Goal: Navigation & Orientation: Find specific page/section

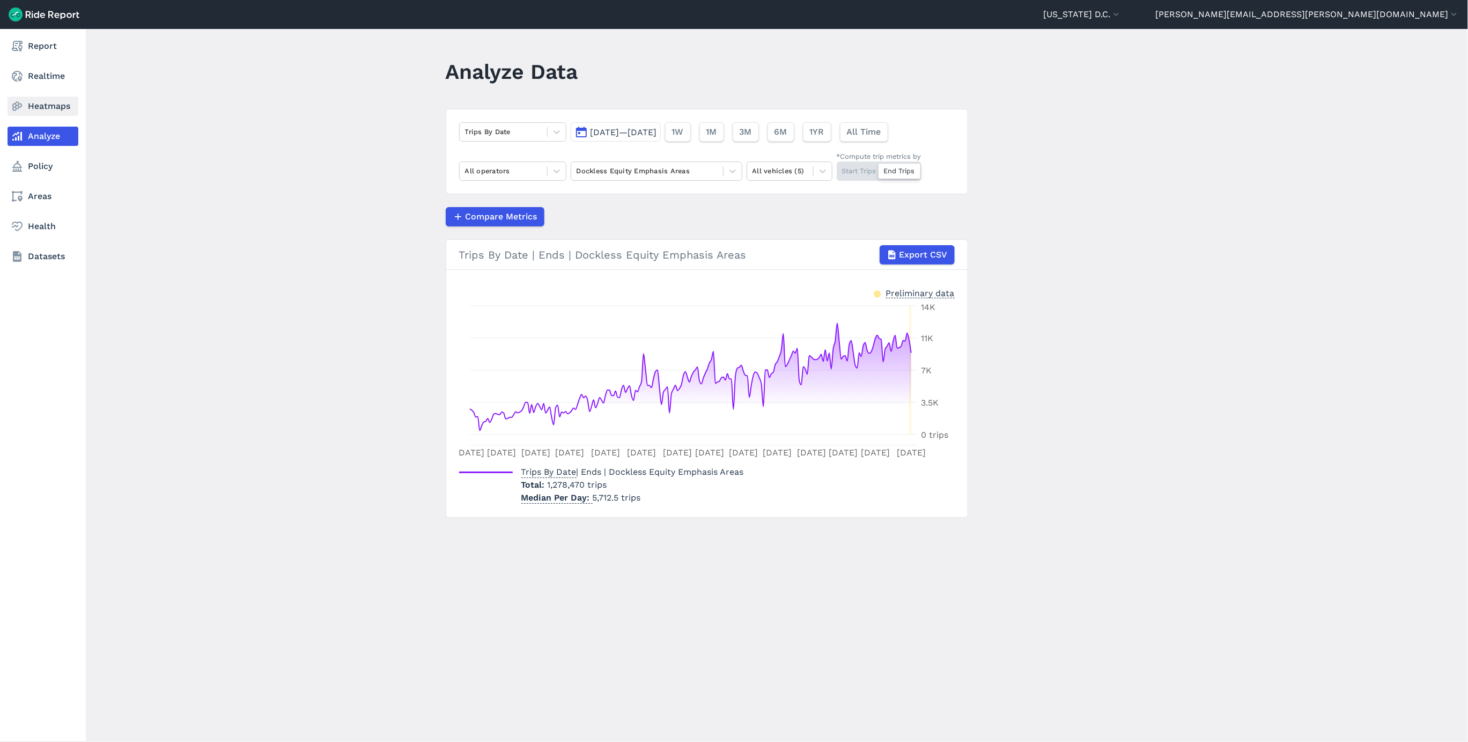
click at [30, 112] on link "Heatmaps" at bounding box center [43, 106] width 71 height 19
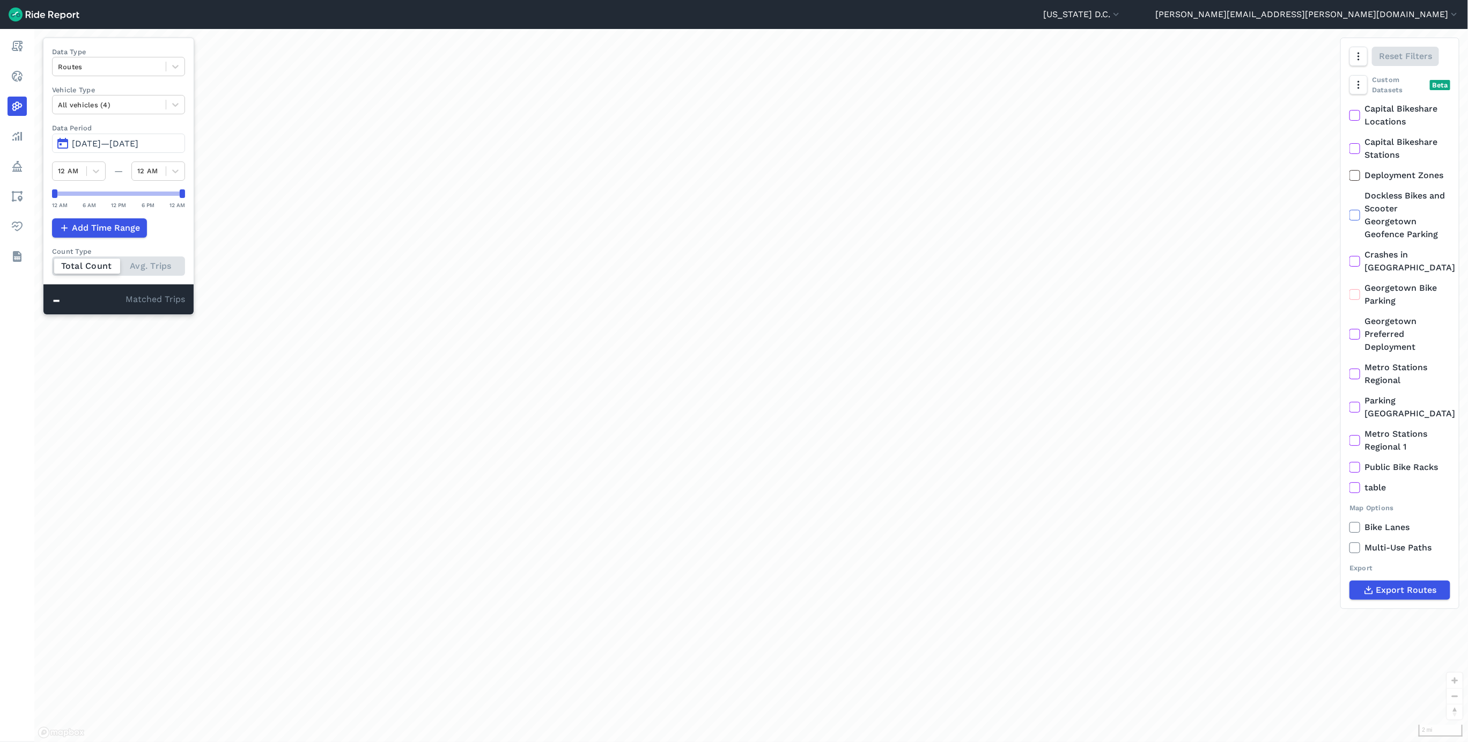
click at [116, 137] on button "[DATE]—[DATE]" at bounding box center [118, 143] width 133 height 19
click at [138, 143] on span "[DATE]—[DATE]" at bounding box center [105, 143] width 67 height 10
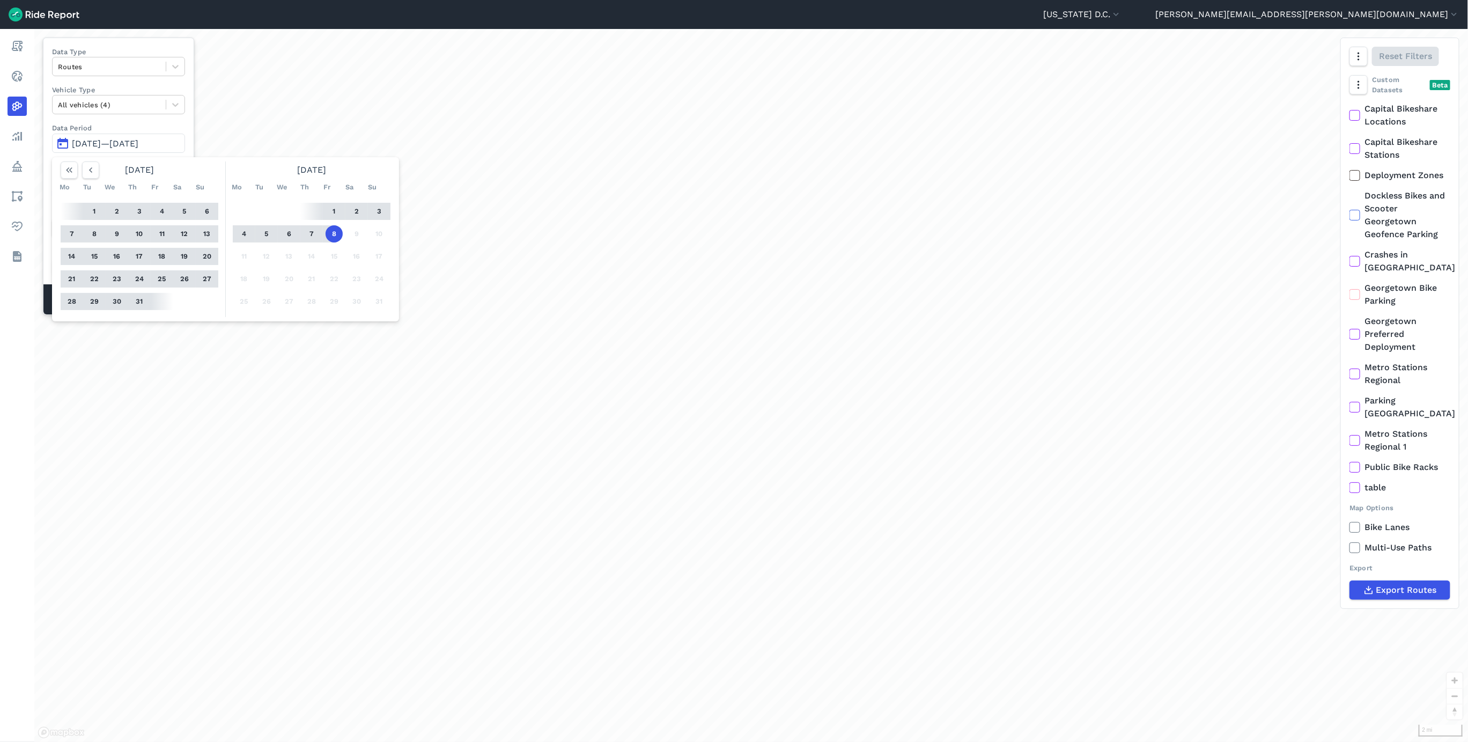
click at [95, 214] on button "1" at bounding box center [94, 211] width 17 height 17
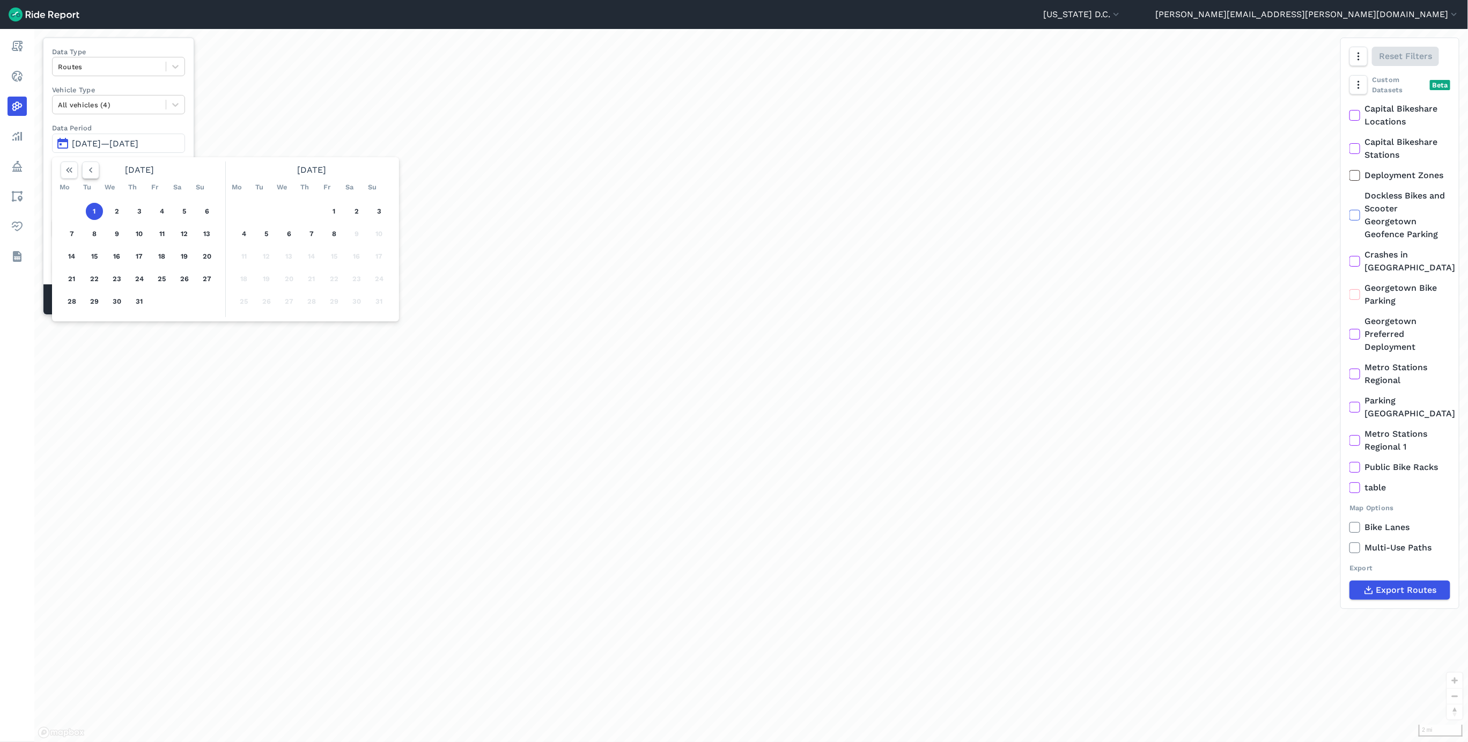
click at [94, 169] on icon "button" at bounding box center [90, 170] width 11 height 11
click at [95, 171] on icon "button" at bounding box center [90, 170] width 11 height 11
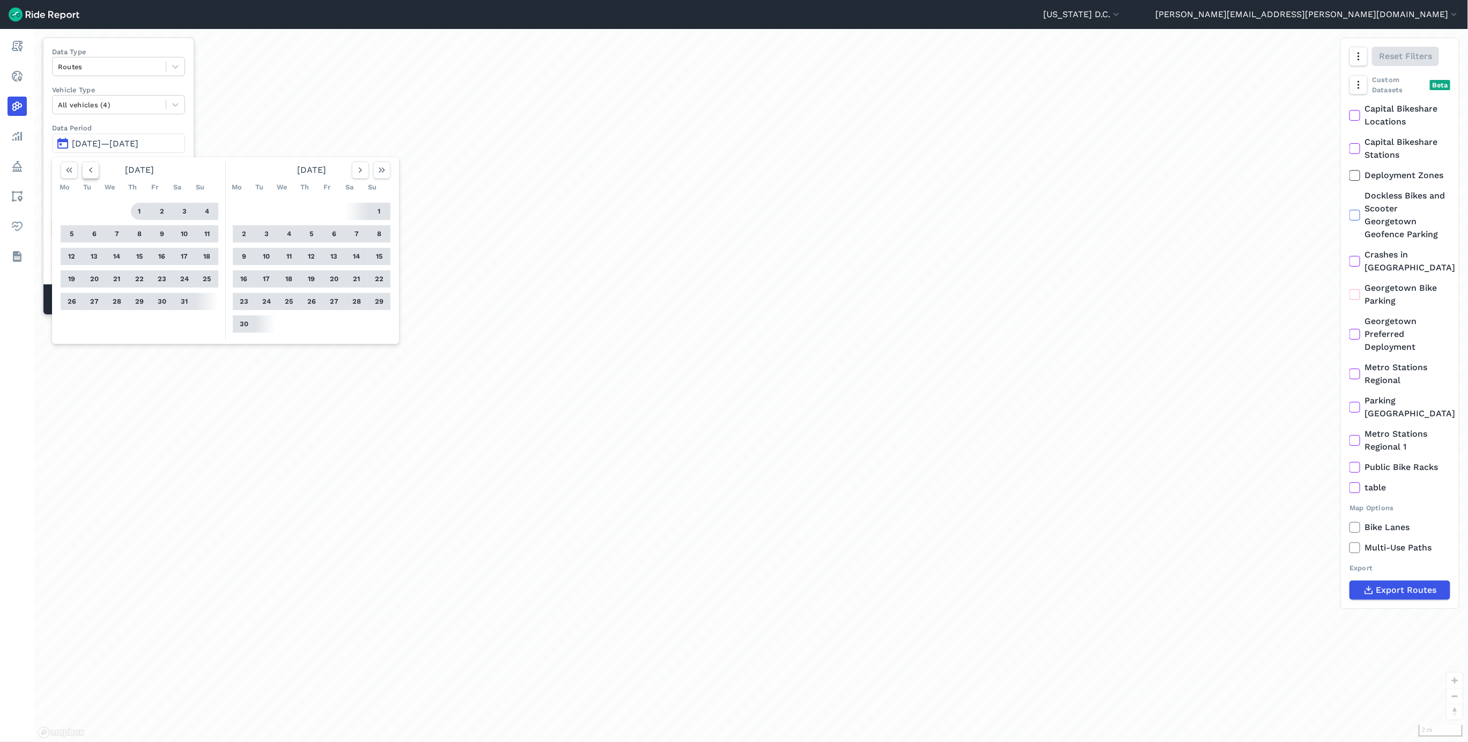
click at [93, 168] on icon "button" at bounding box center [90, 170] width 11 height 11
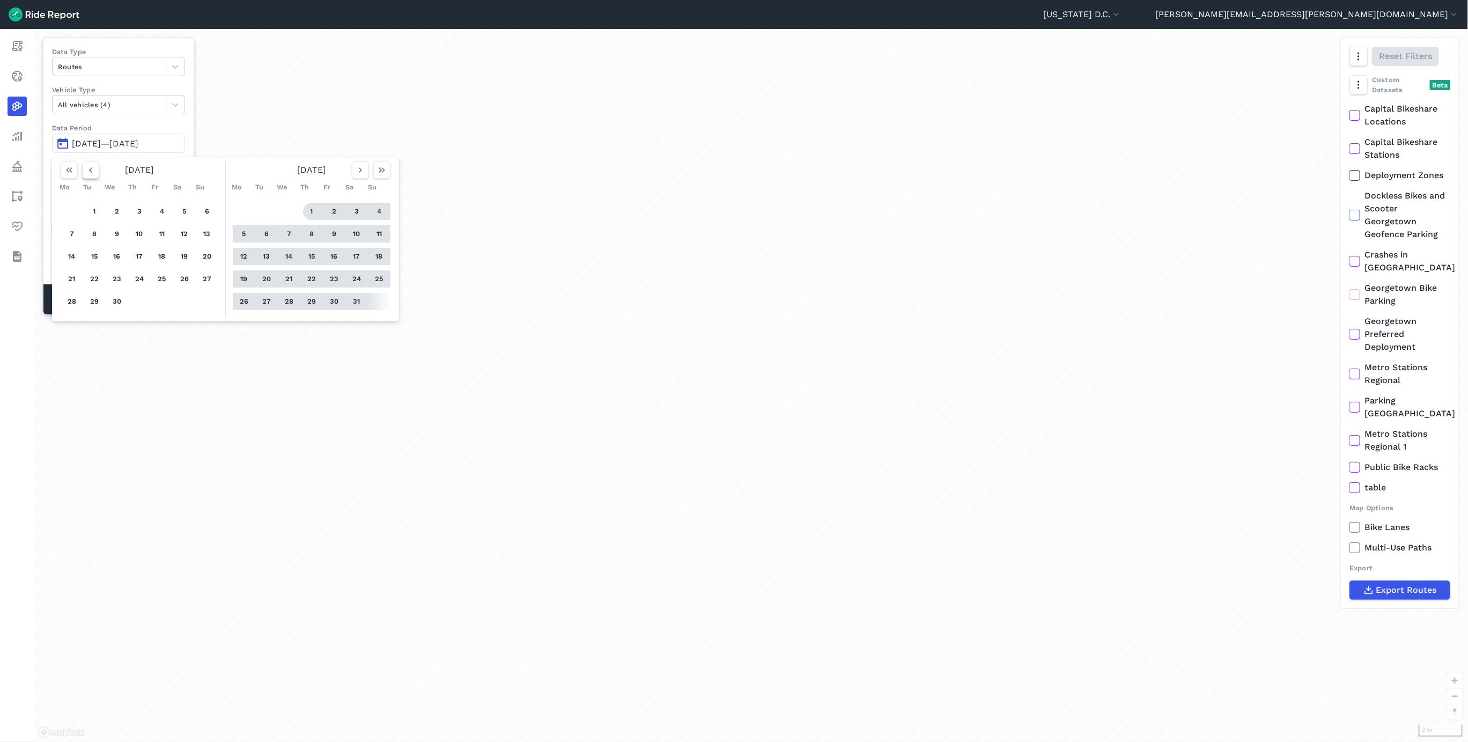
click at [93, 168] on icon "button" at bounding box center [90, 170] width 11 height 11
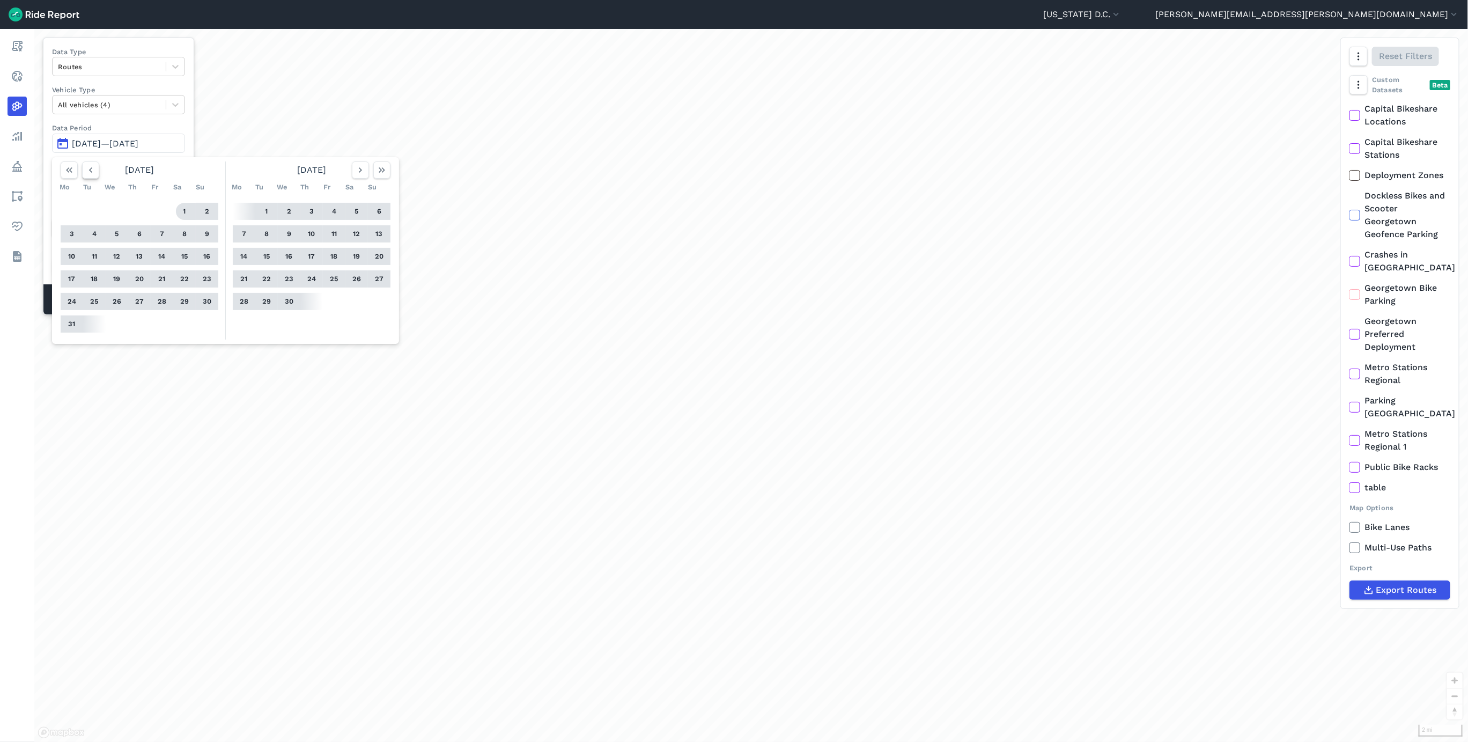
click at [90, 167] on icon "button" at bounding box center [90, 170] width 11 height 11
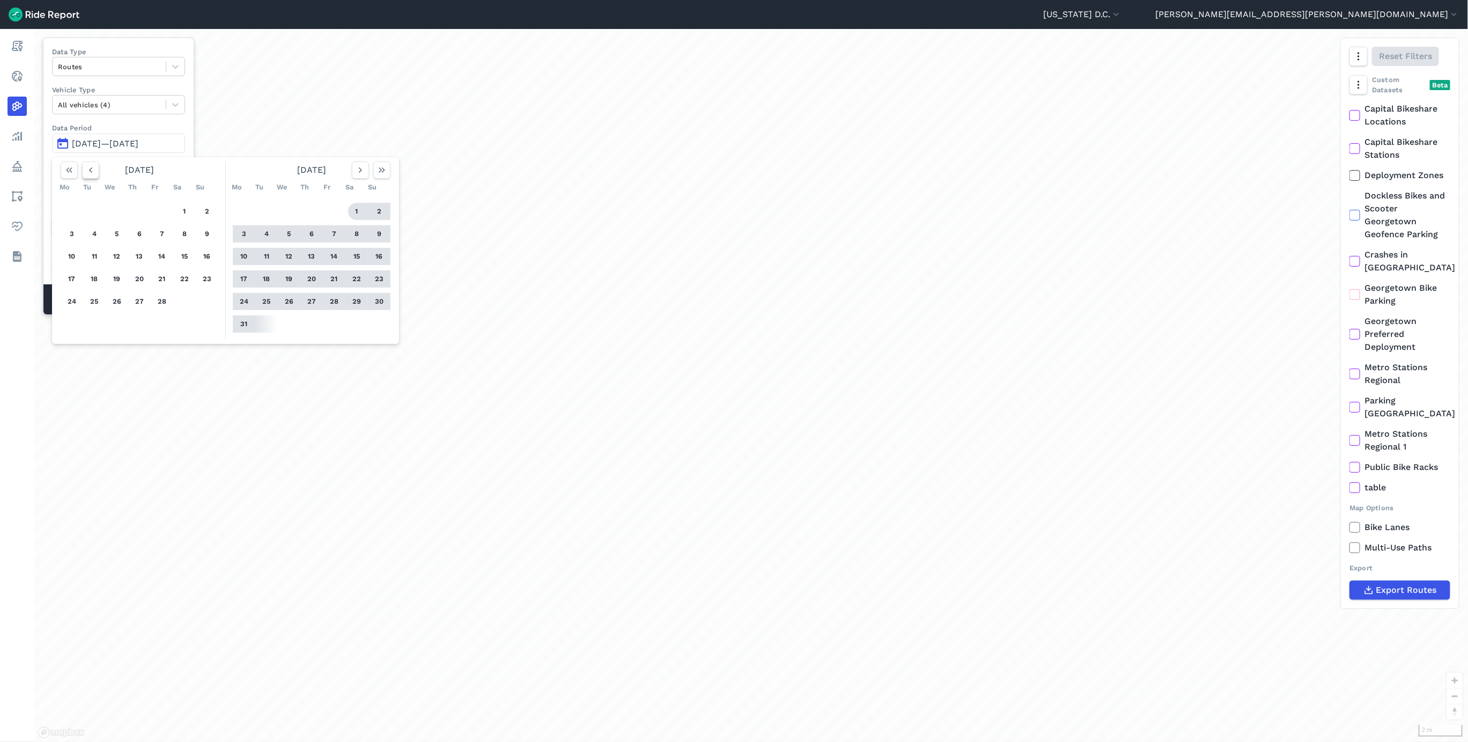
click at [87, 166] on icon "button" at bounding box center [90, 170] width 11 height 11
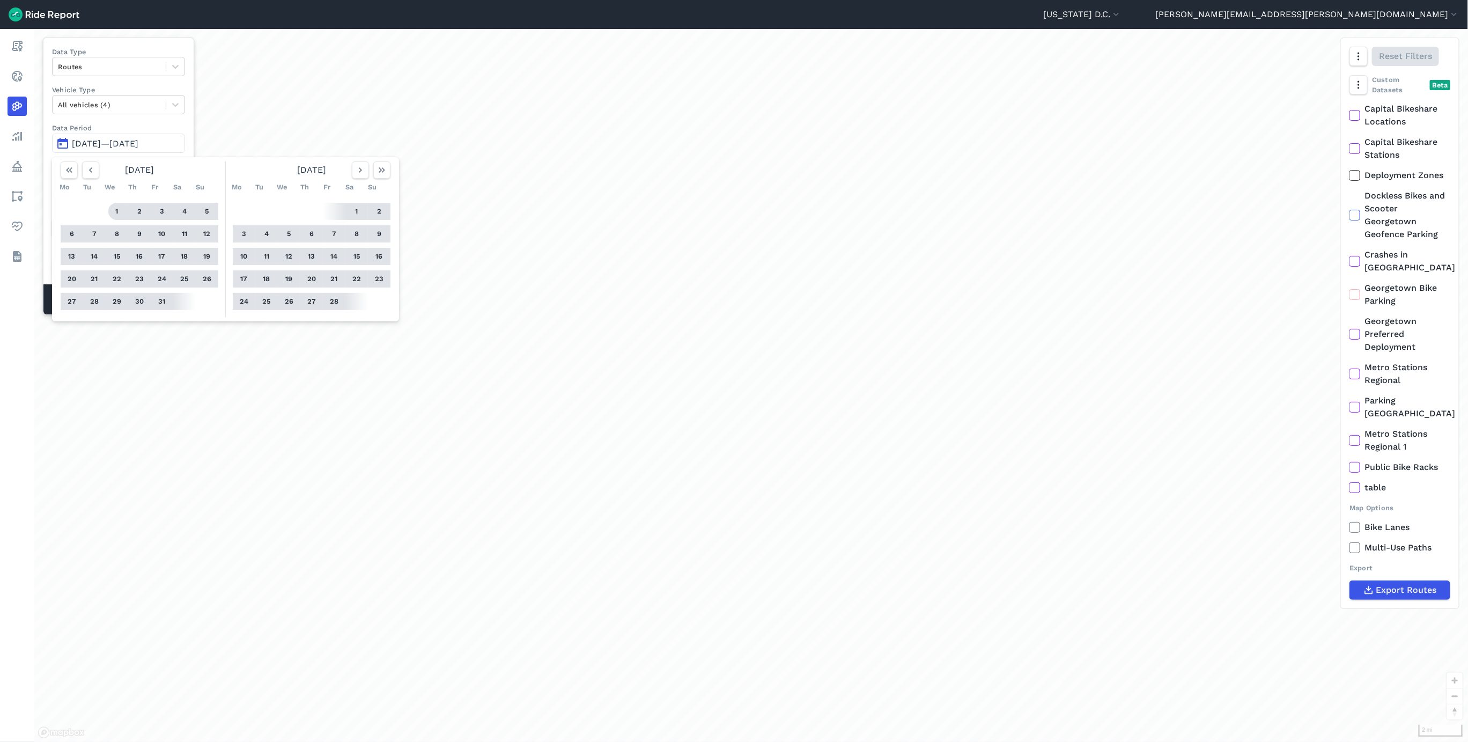
click at [119, 209] on button "1" at bounding box center [116, 211] width 17 height 17
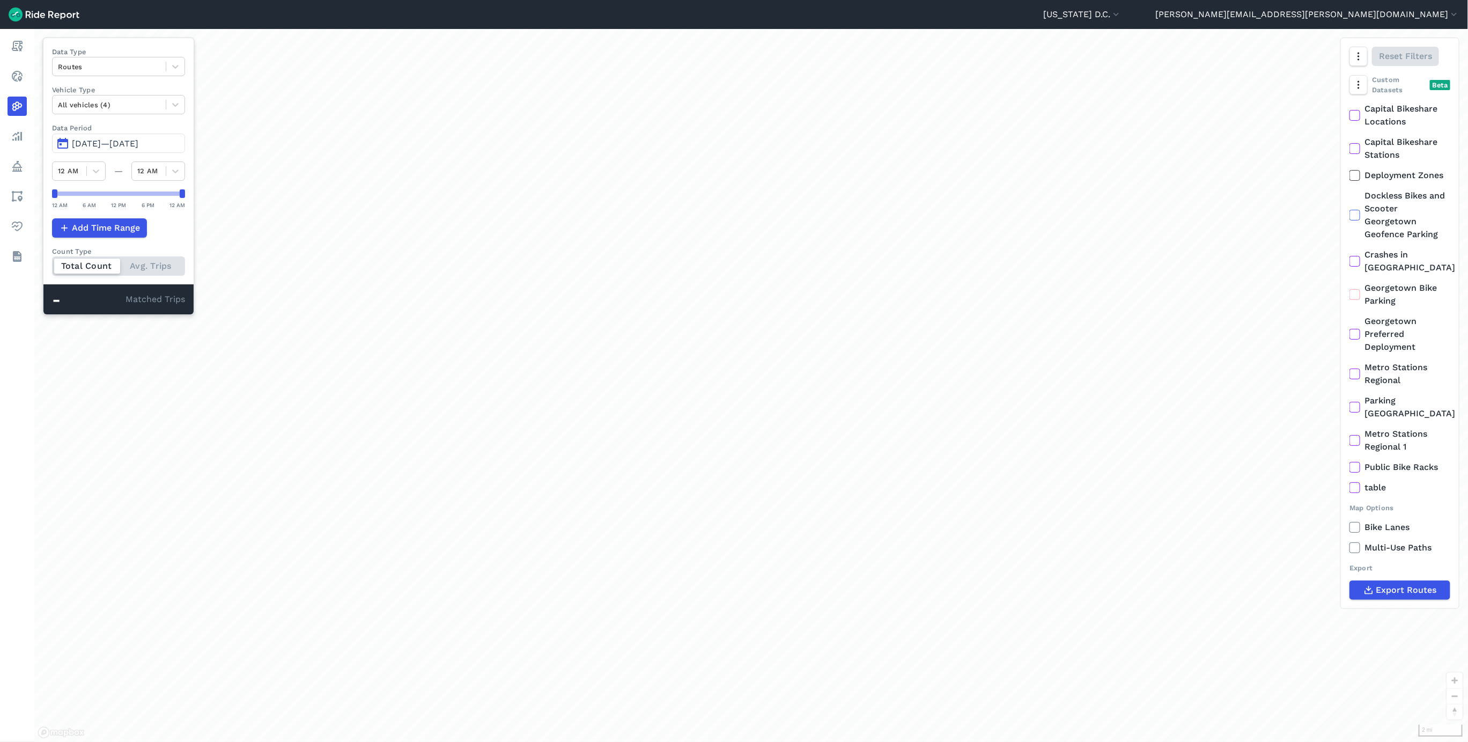
click at [94, 149] on span "[DATE]—[DATE]" at bounding box center [105, 143] width 67 height 10
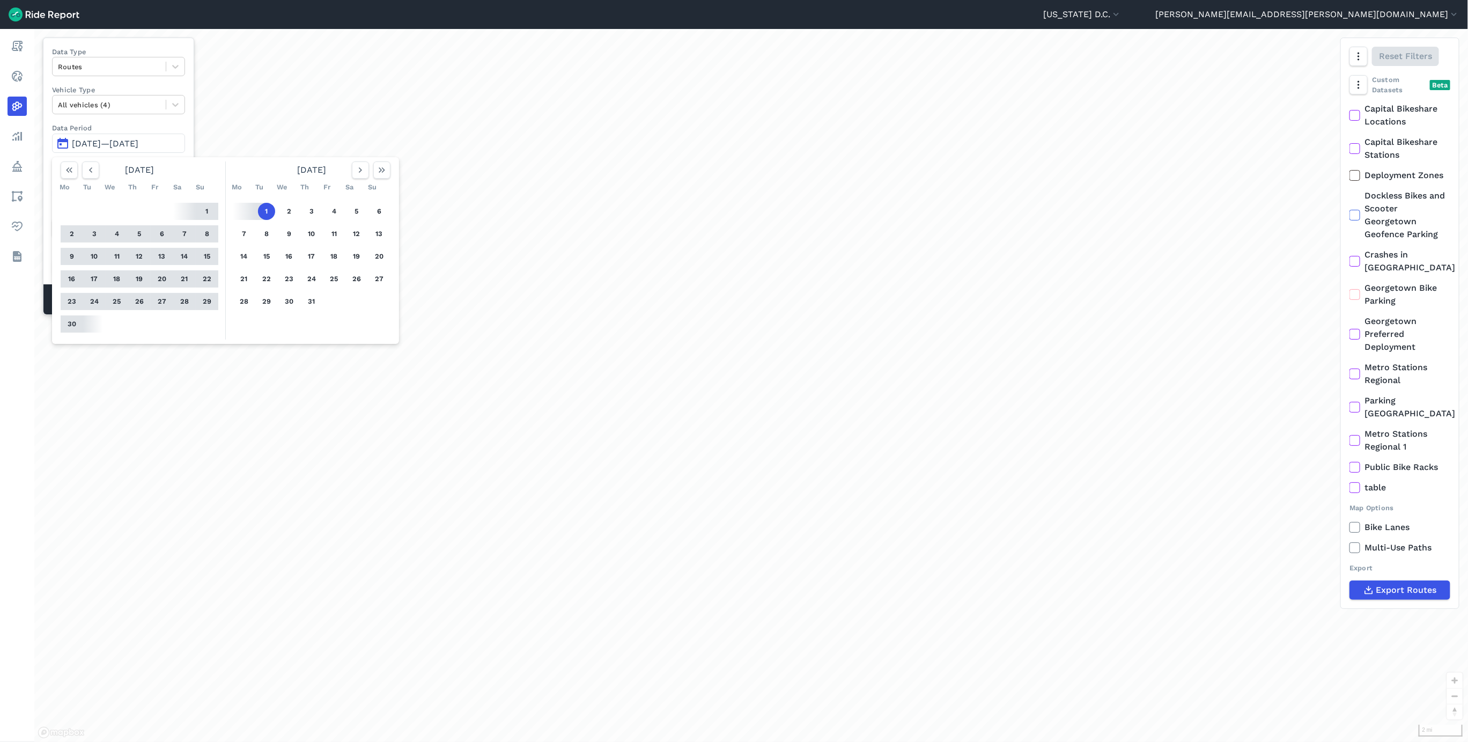
click at [161, 121] on div "Data Type Routes Vehicle Type All vehicles (4) Data Period [DATE]—[DATE] [DATE]…" at bounding box center [118, 176] width 151 height 277
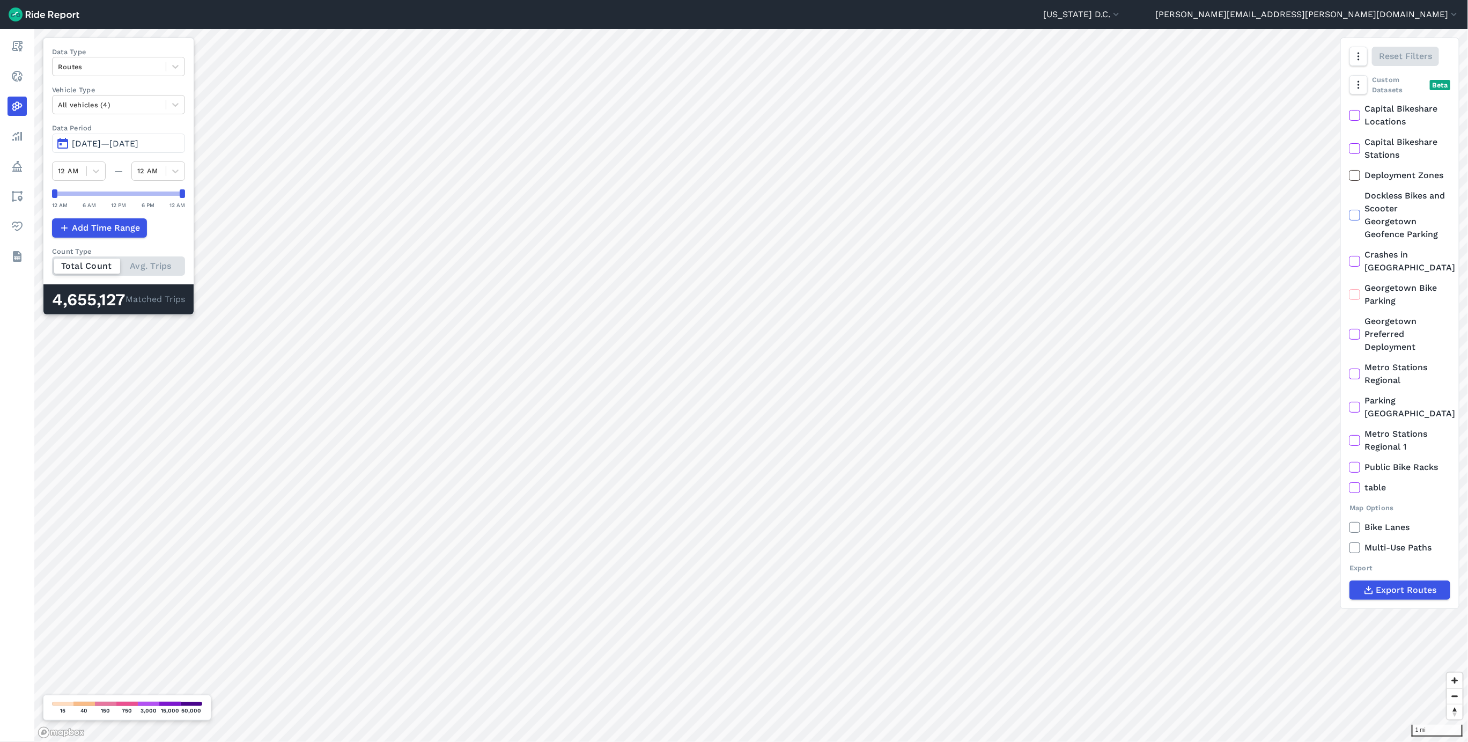
click at [110, 145] on span "[DATE]—[DATE]" at bounding box center [105, 143] width 67 height 10
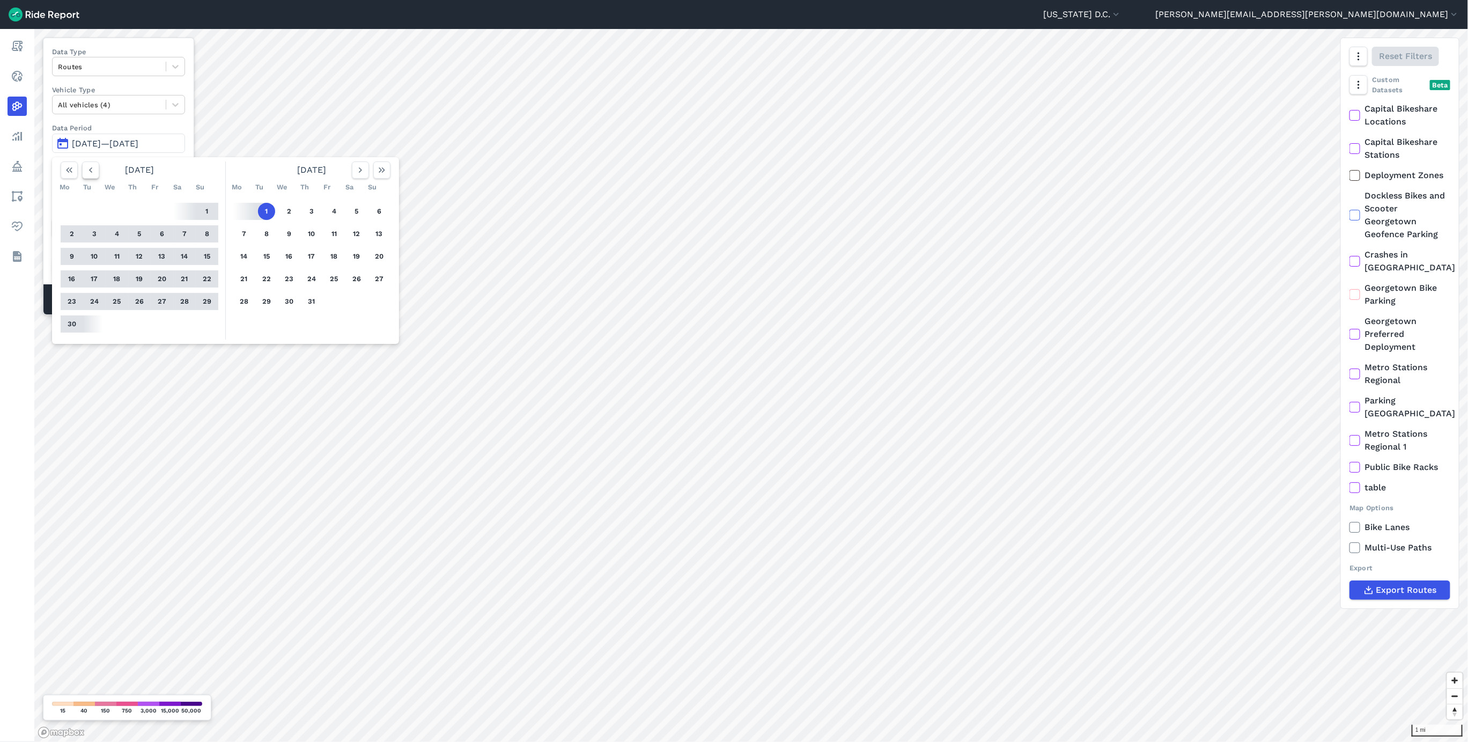
click at [87, 174] on icon "button" at bounding box center [90, 170] width 11 height 11
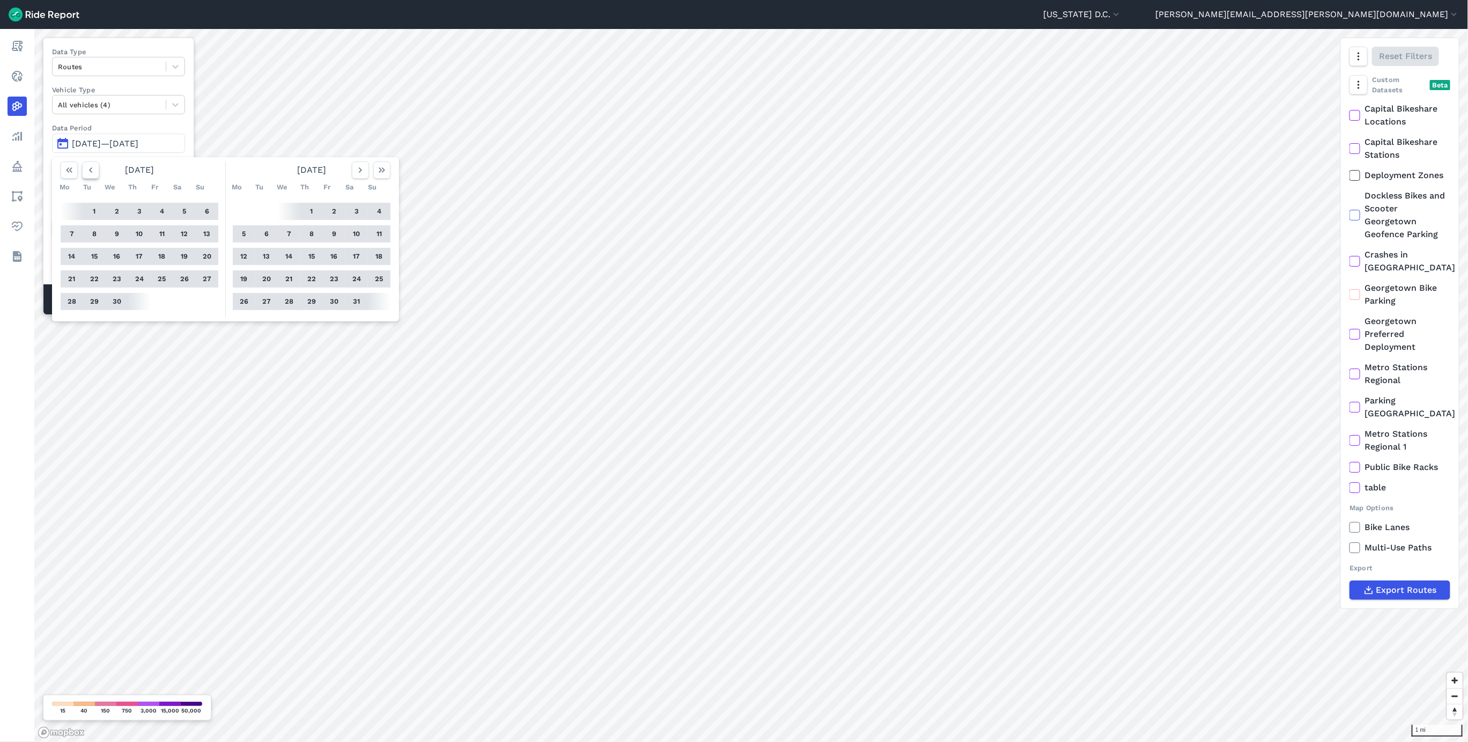
click at [87, 174] on icon "button" at bounding box center [90, 170] width 11 height 11
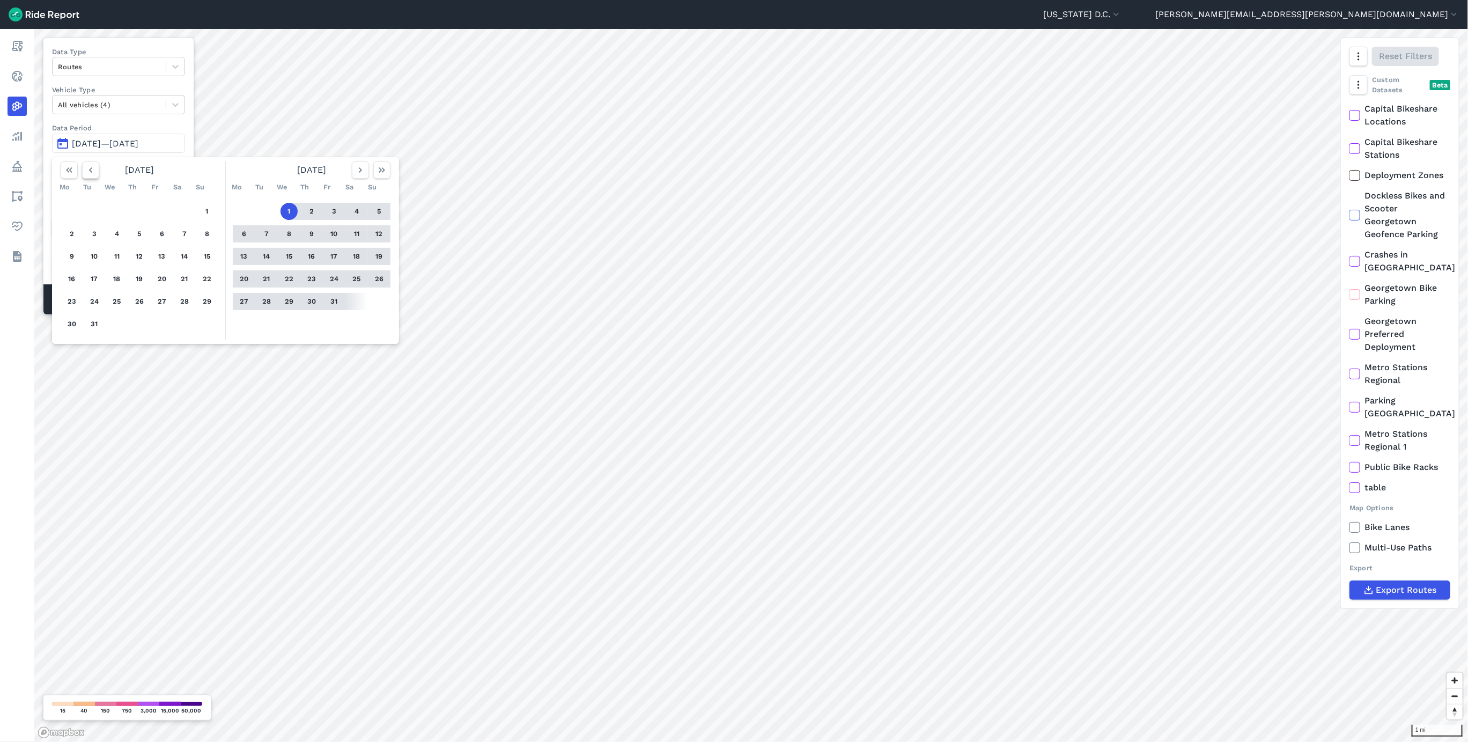
click at [87, 174] on icon "button" at bounding box center [90, 170] width 11 height 11
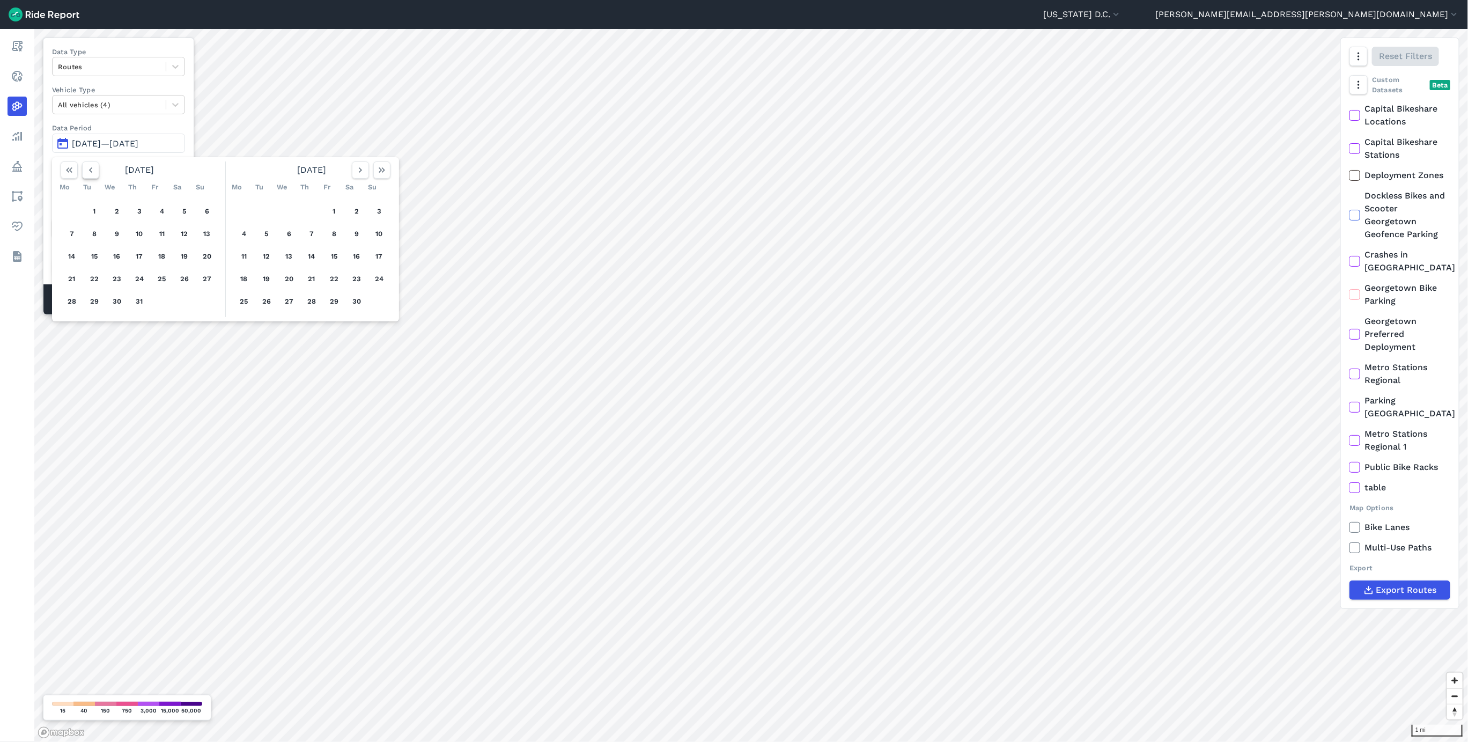
click at [87, 174] on icon "button" at bounding box center [90, 170] width 11 height 11
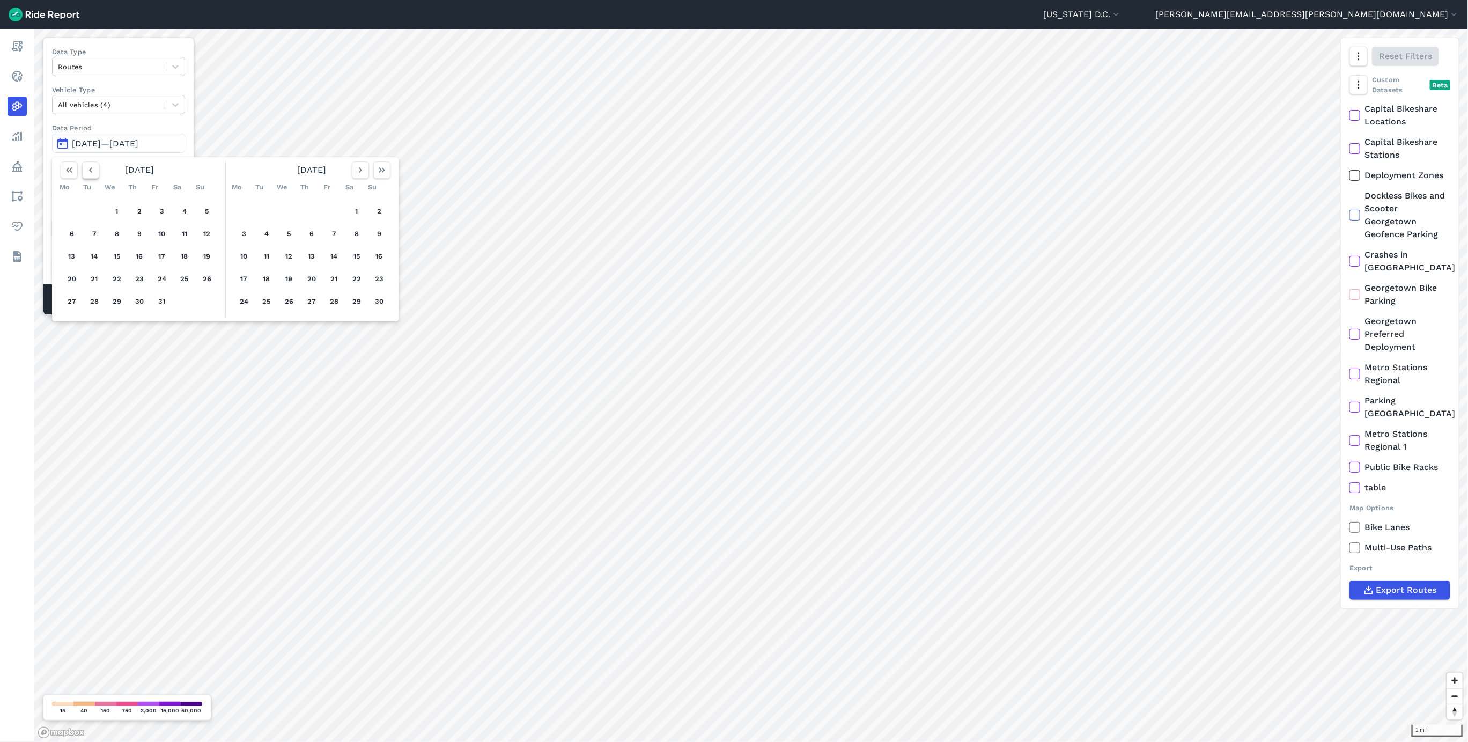
click at [87, 174] on icon "button" at bounding box center [90, 170] width 11 height 11
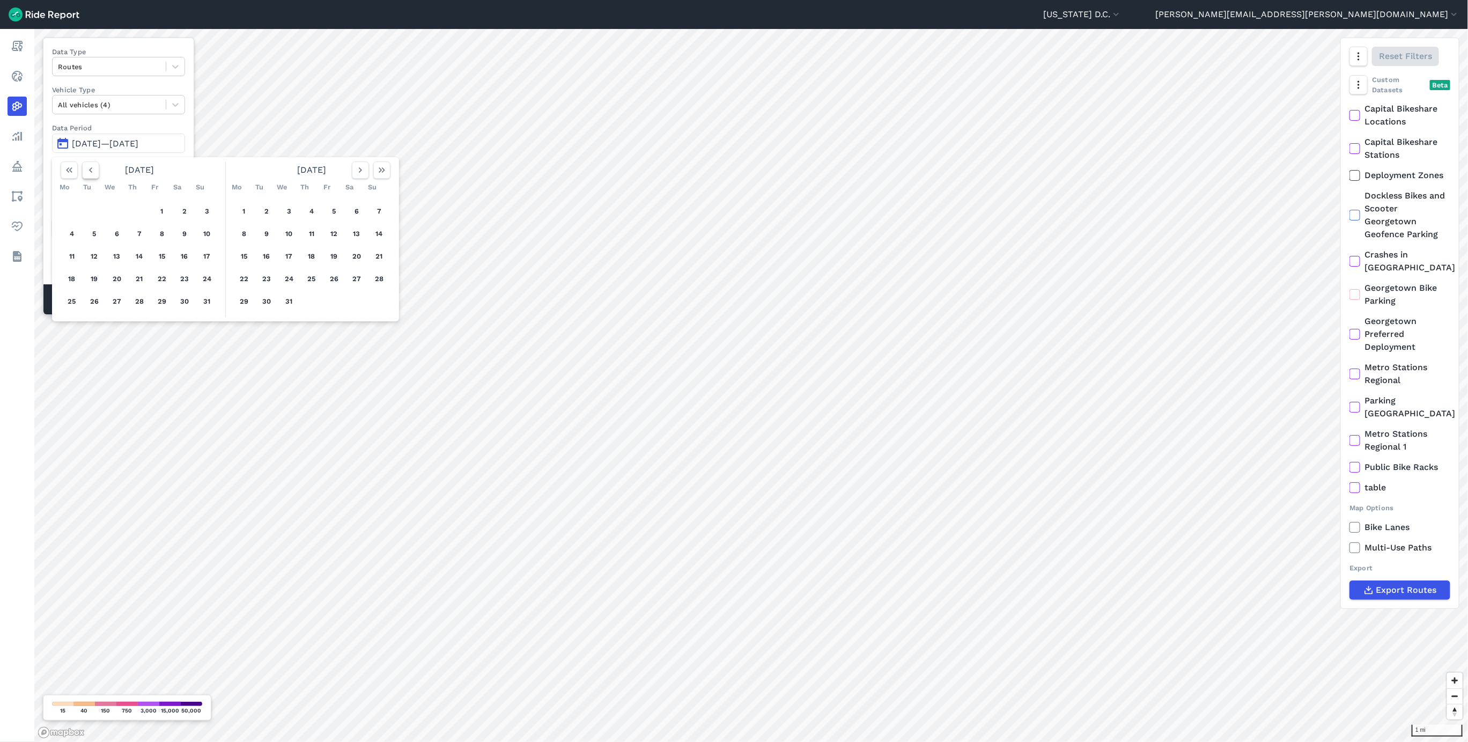
click at [87, 174] on icon "button" at bounding box center [90, 170] width 11 height 11
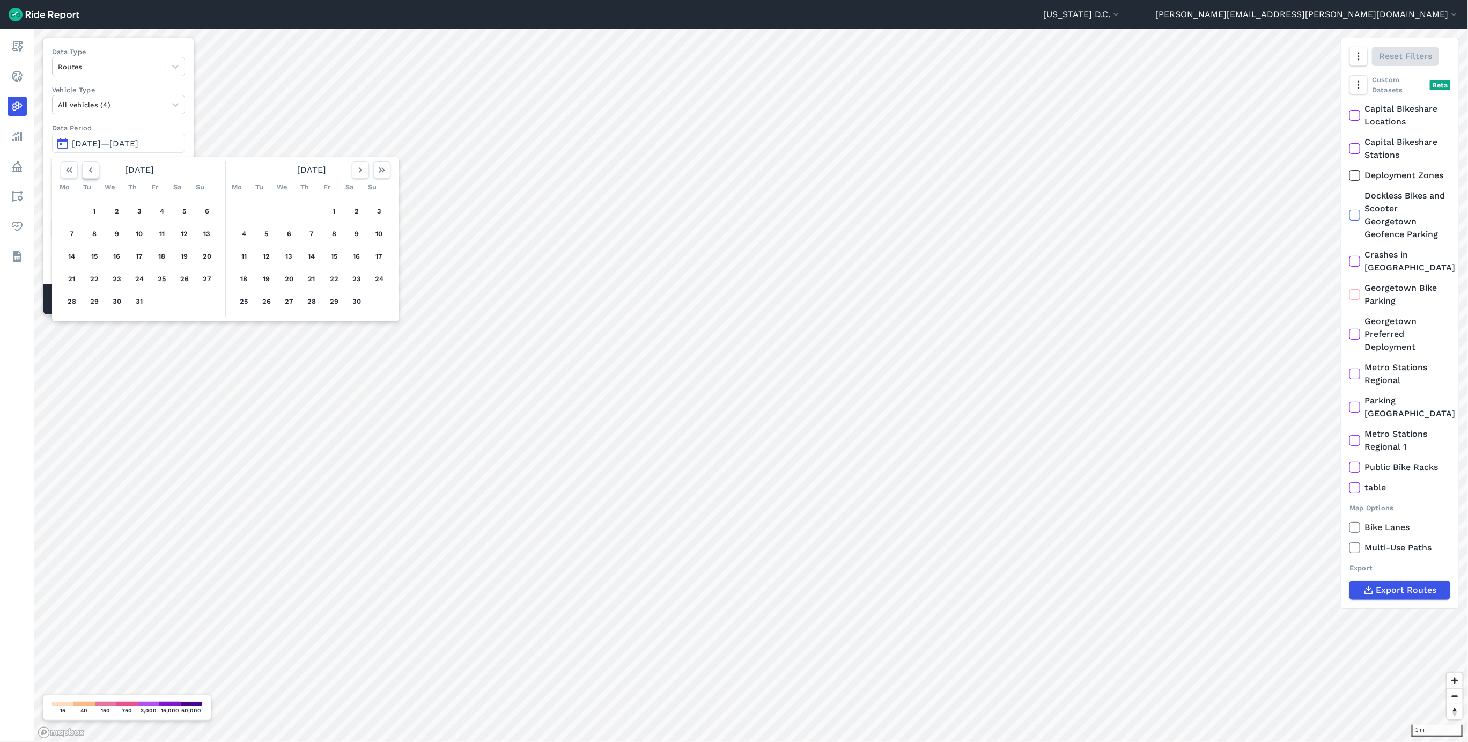
click at [87, 174] on icon "button" at bounding box center [90, 170] width 11 height 11
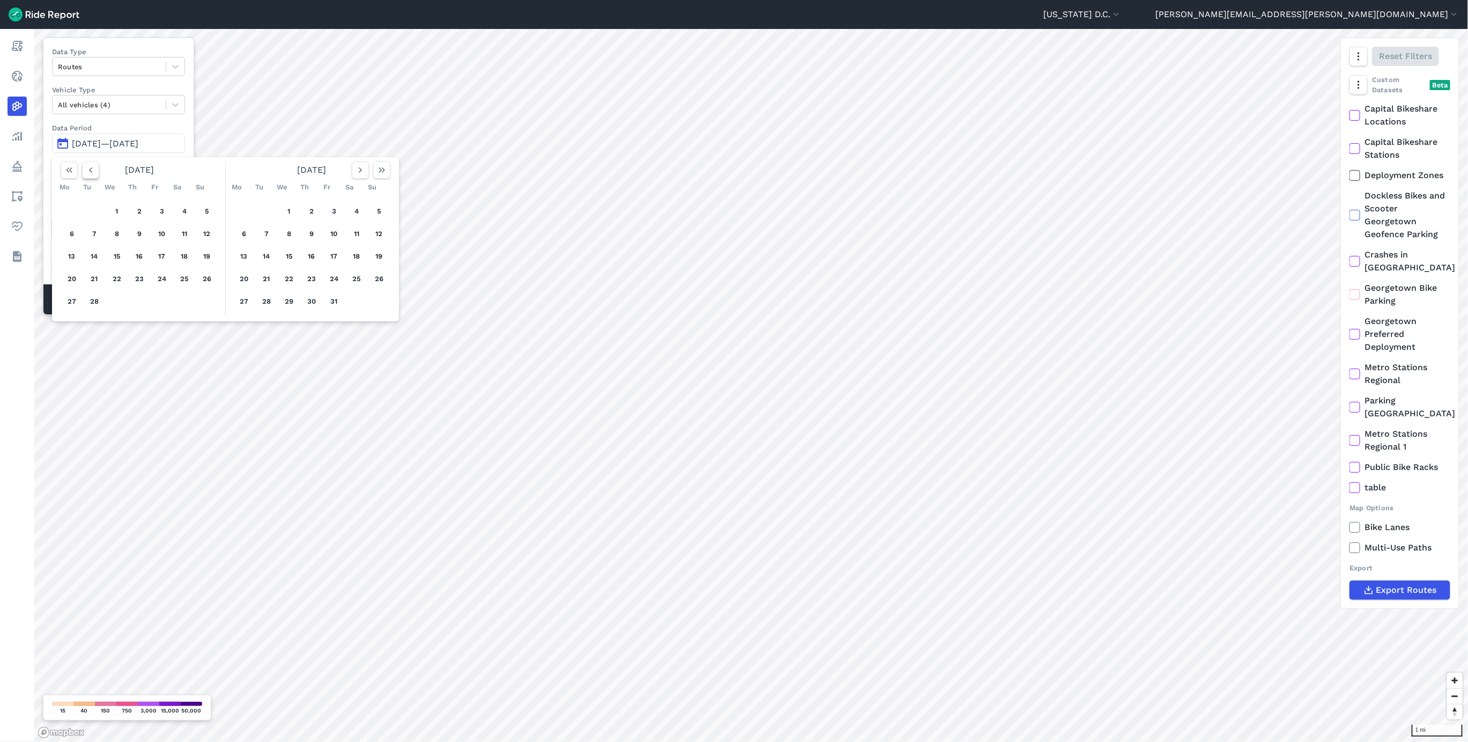
click at [87, 174] on icon "button" at bounding box center [90, 170] width 11 height 11
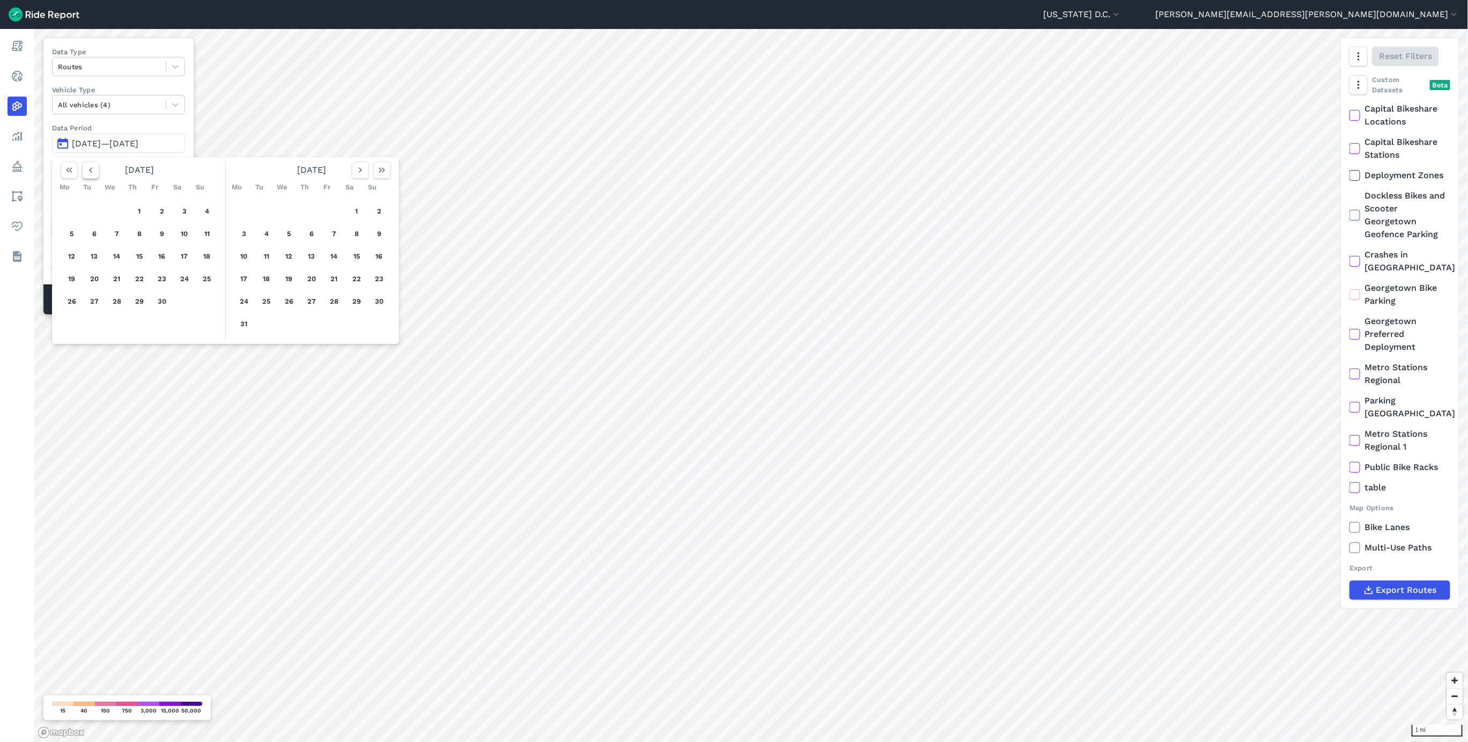
click at [87, 174] on icon "button" at bounding box center [90, 170] width 11 height 11
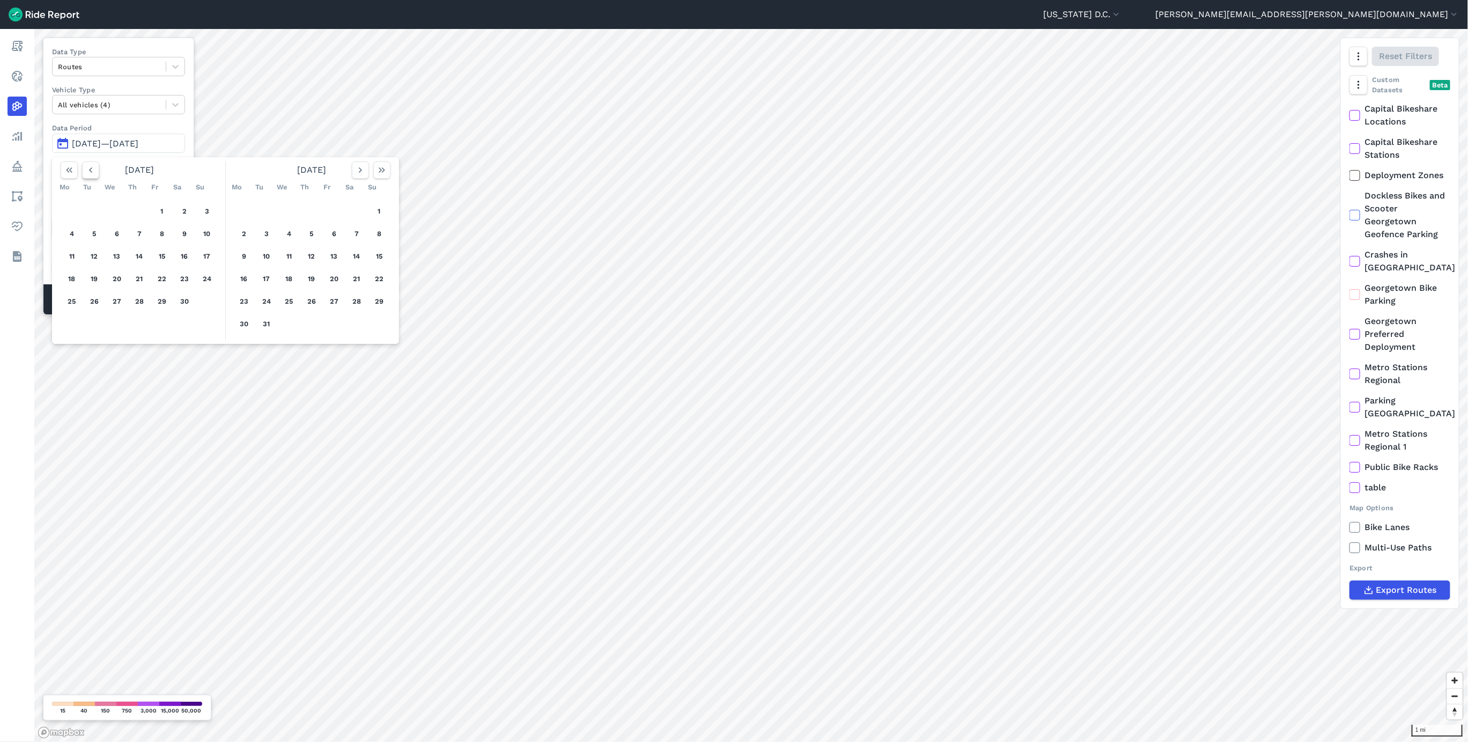
click at [87, 174] on icon "button" at bounding box center [90, 170] width 11 height 11
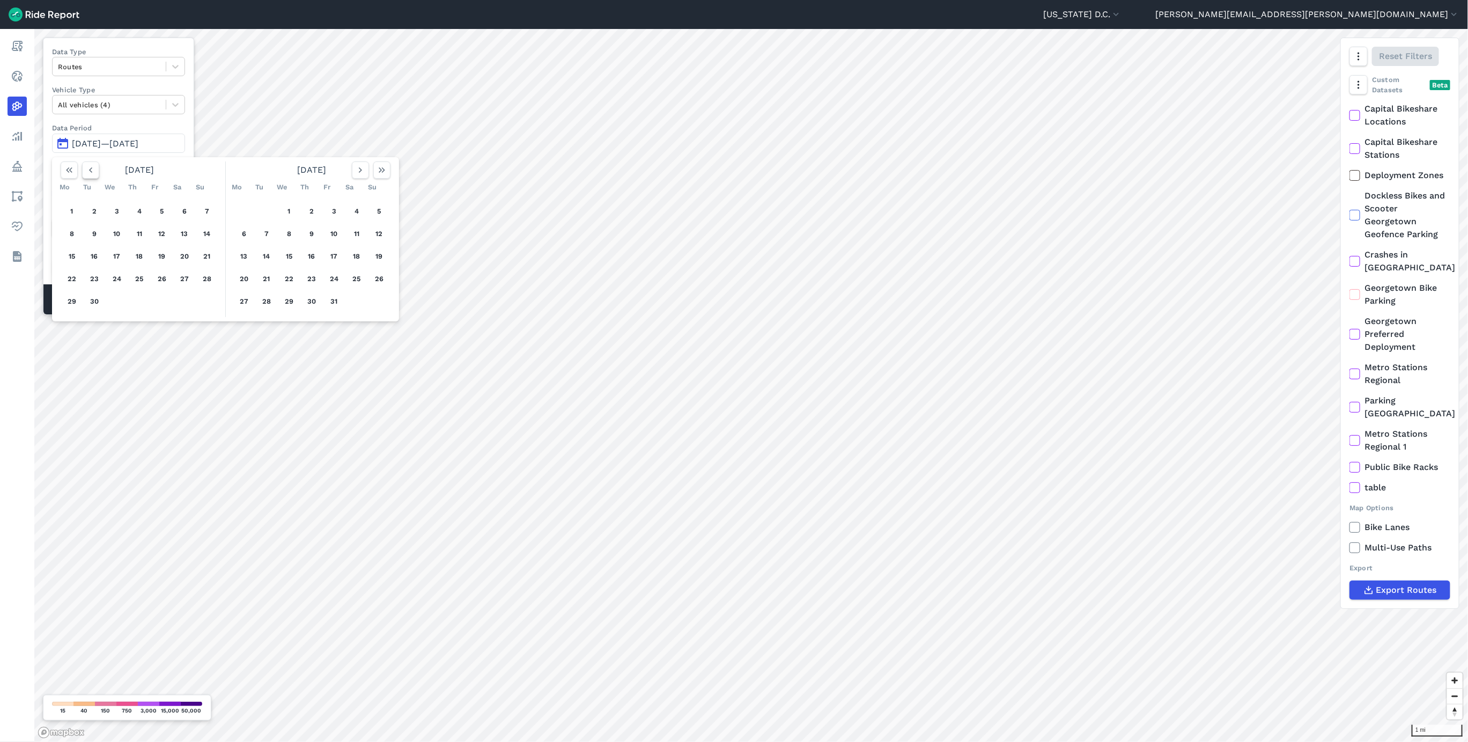
click at [87, 174] on icon "button" at bounding box center [90, 170] width 11 height 11
click at [98, 167] on button "button" at bounding box center [90, 169] width 17 height 17
click at [91, 171] on icon "button" at bounding box center [90, 170] width 11 height 11
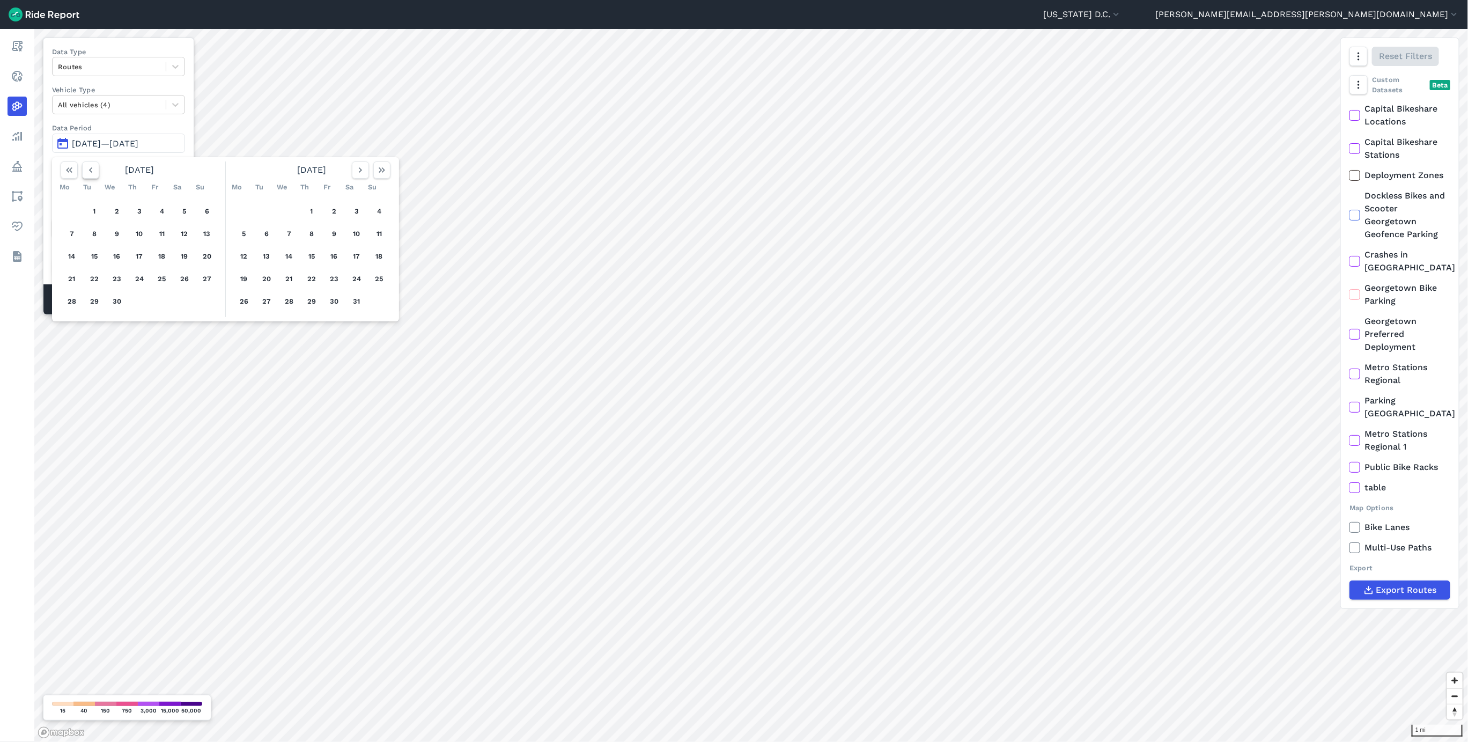
click at [91, 171] on icon "button" at bounding box center [90, 170] width 11 height 11
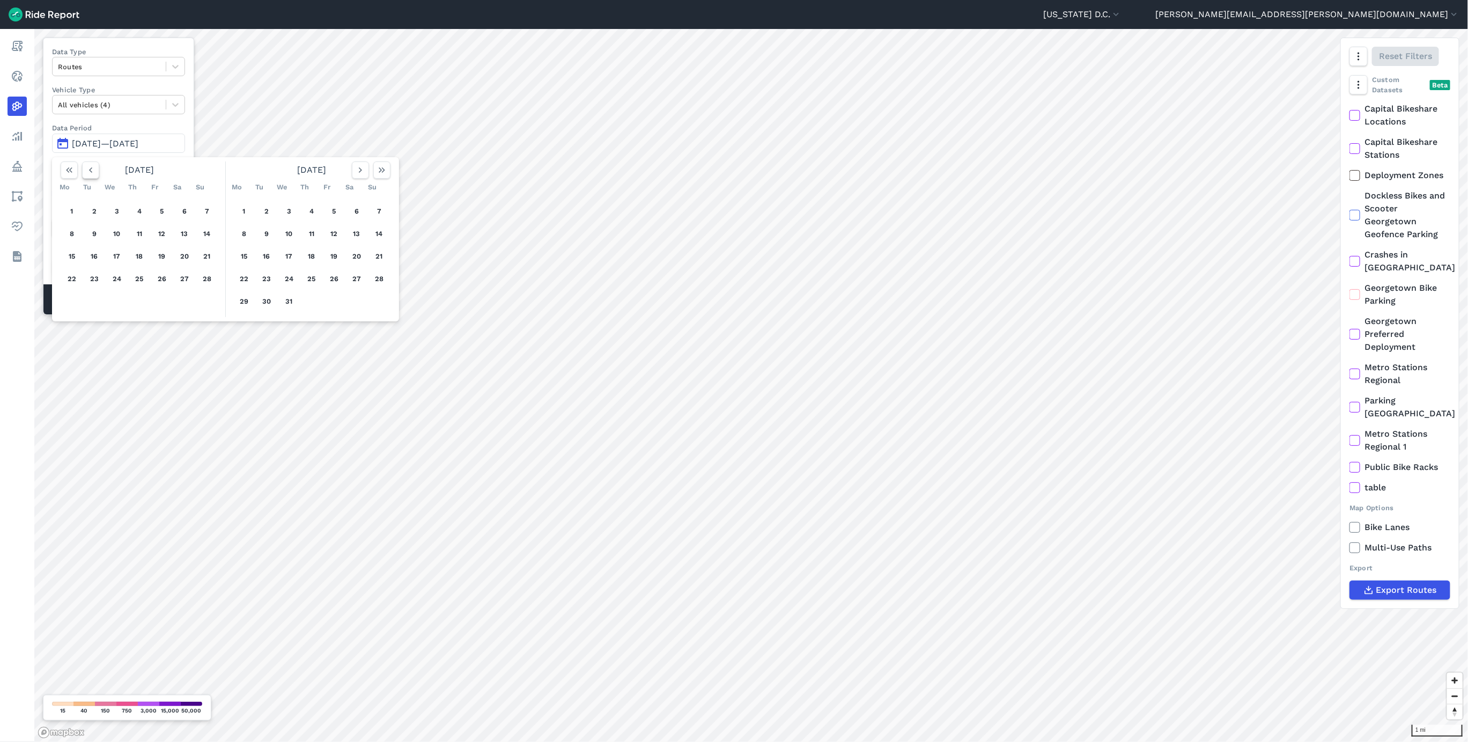
click at [91, 171] on icon "button" at bounding box center [90, 170] width 11 height 11
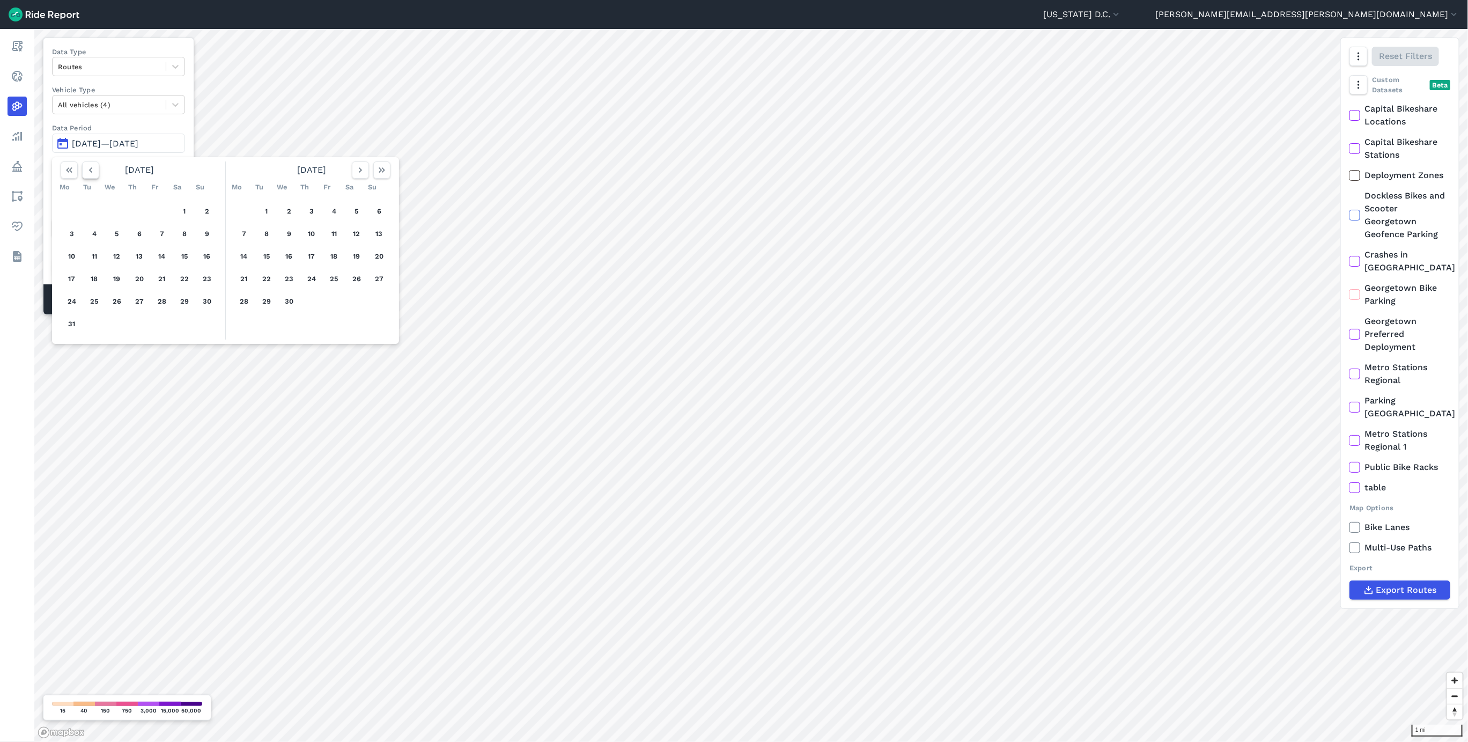
click at [91, 171] on icon "button" at bounding box center [90, 170] width 11 height 11
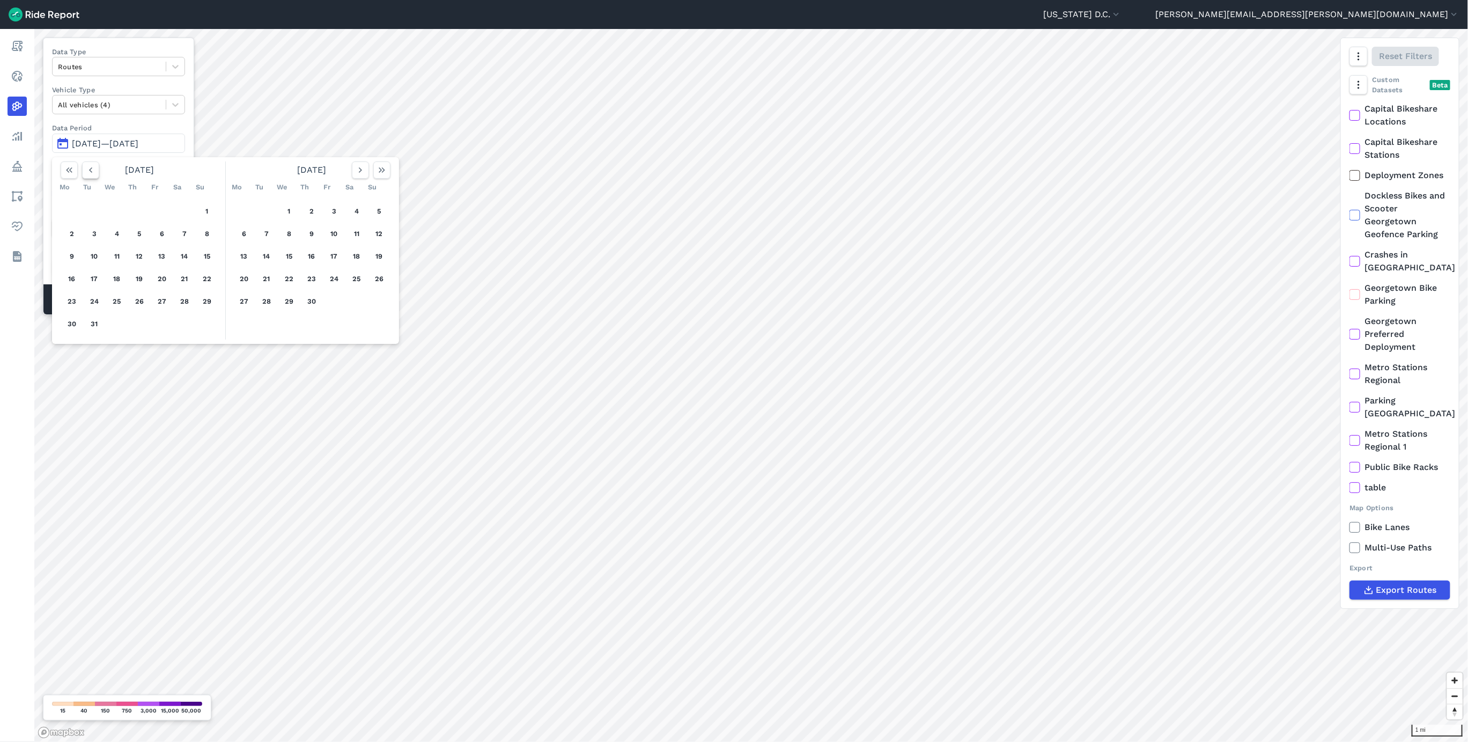
click at [91, 171] on icon "button" at bounding box center [90, 170] width 11 height 11
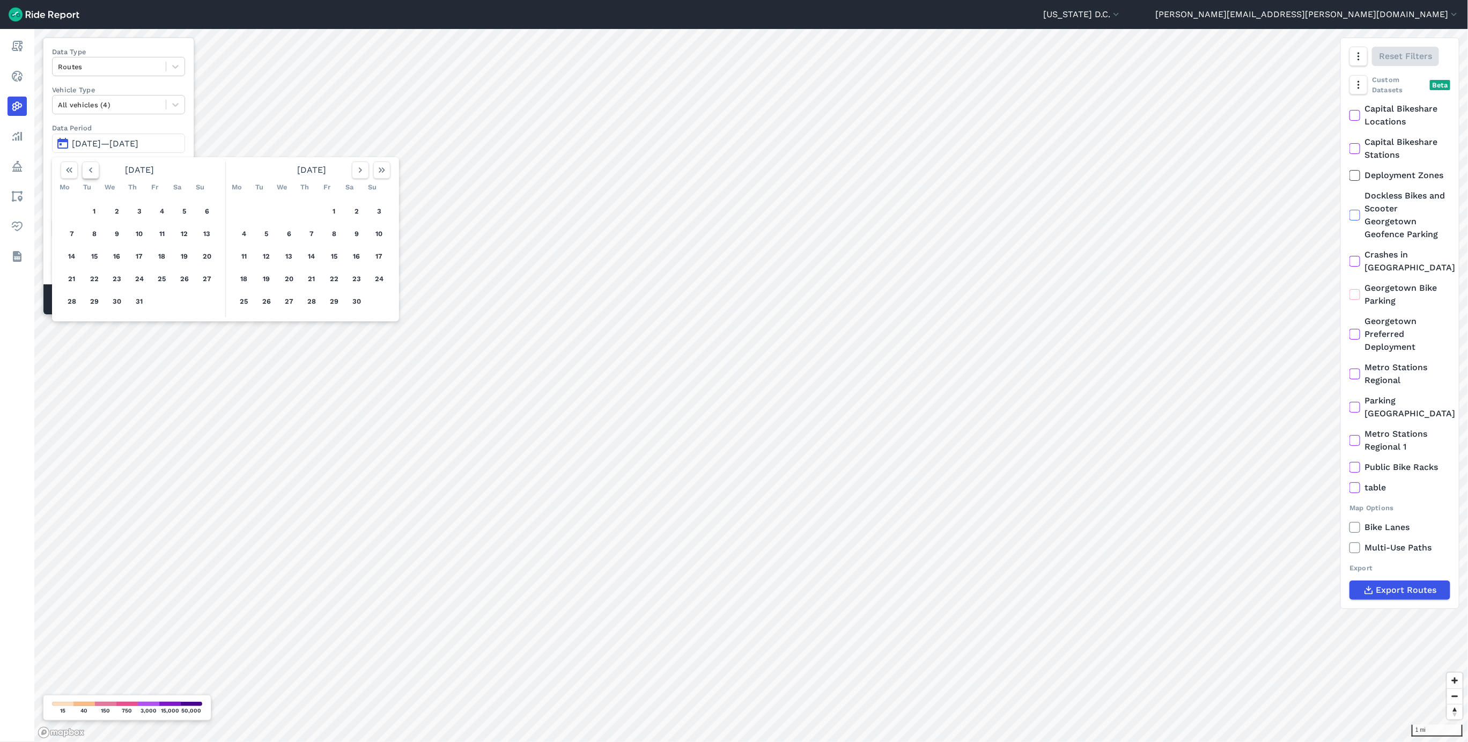
click at [94, 174] on icon "button" at bounding box center [90, 170] width 11 height 11
click at [359, 177] on button "button" at bounding box center [360, 169] width 17 height 17
click at [359, 173] on use "button" at bounding box center [360, 169] width 3 height 5
click at [269, 319] on button "31" at bounding box center [266, 323] width 17 height 17
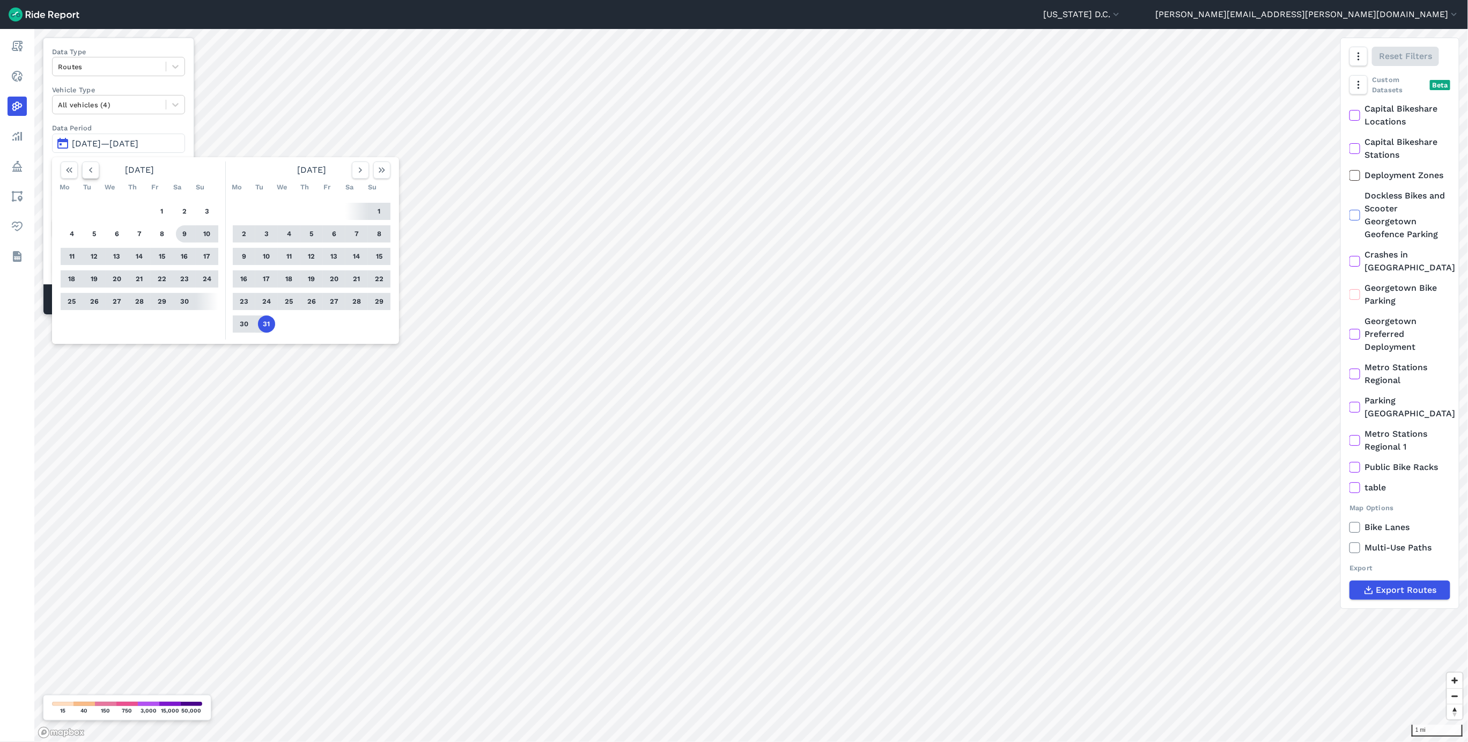
click at [90, 170] on icon "button" at bounding box center [90, 170] width 11 height 11
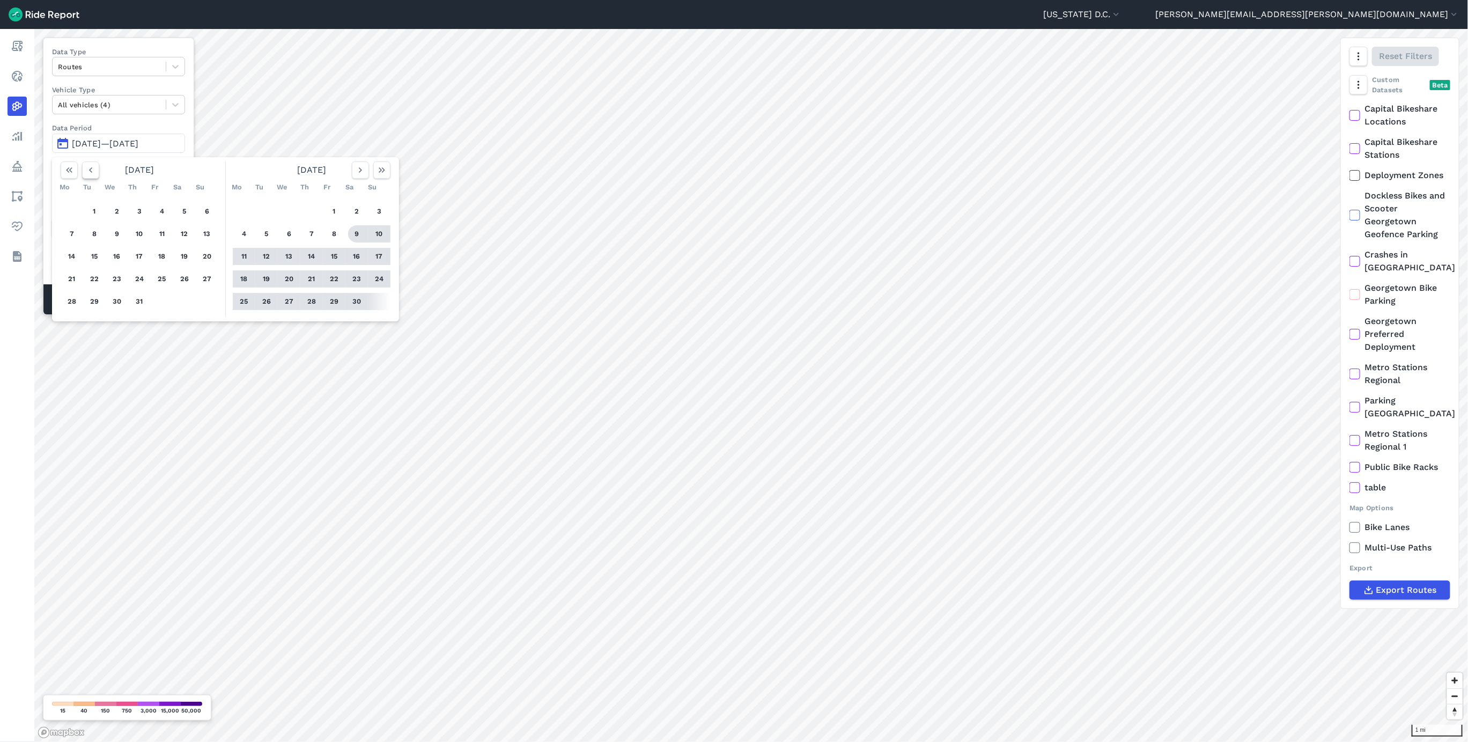
click at [90, 170] on icon "button" at bounding box center [90, 170] width 11 height 11
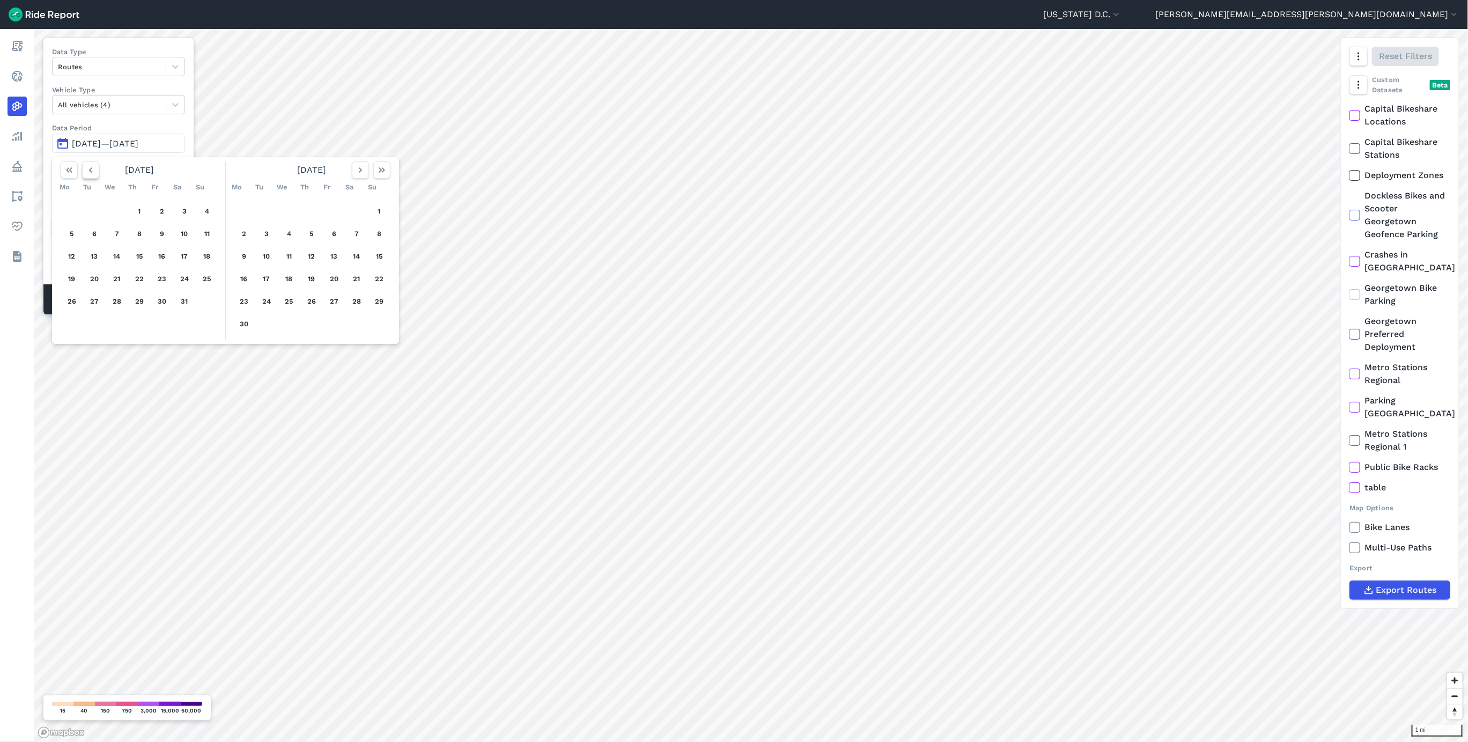
click at [90, 170] on icon "button" at bounding box center [90, 170] width 11 height 11
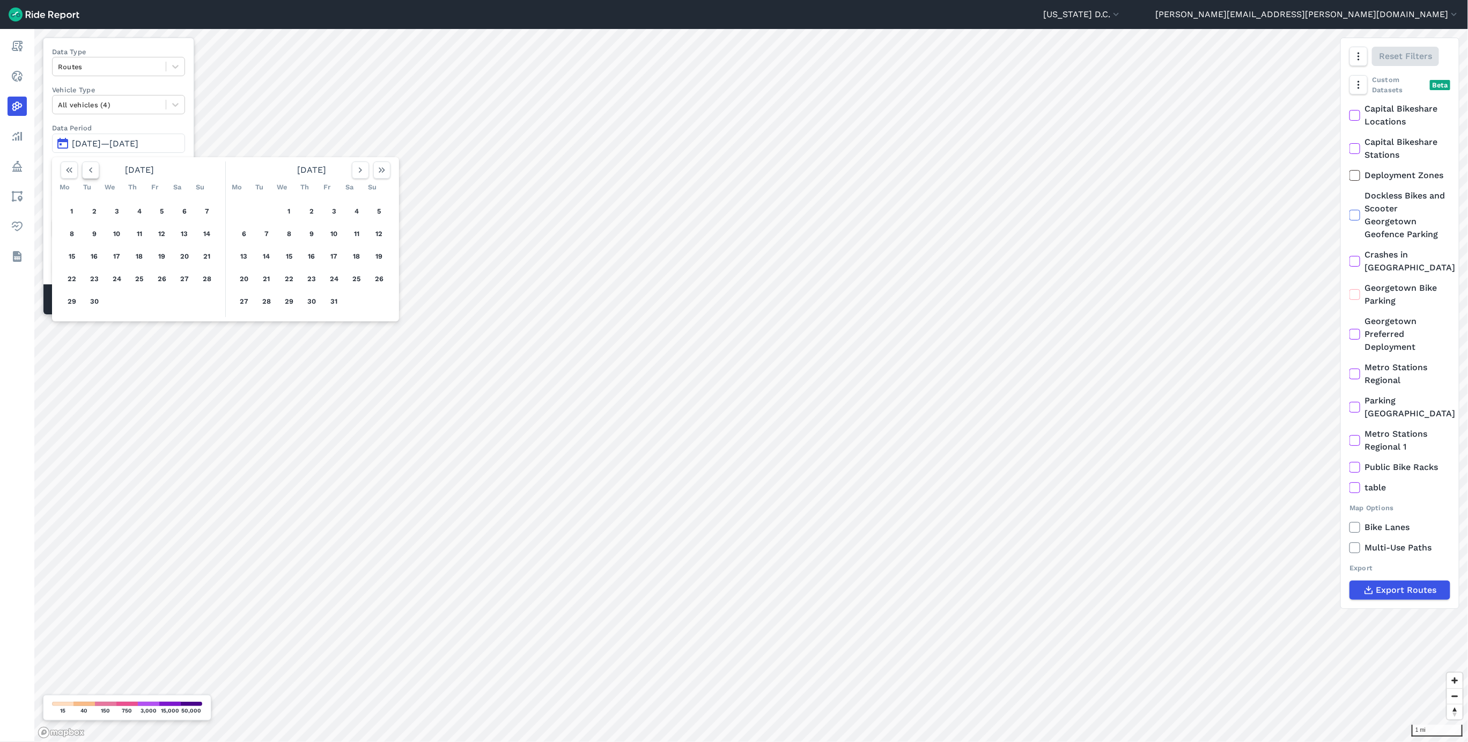
click at [90, 170] on icon "button" at bounding box center [90, 170] width 11 height 11
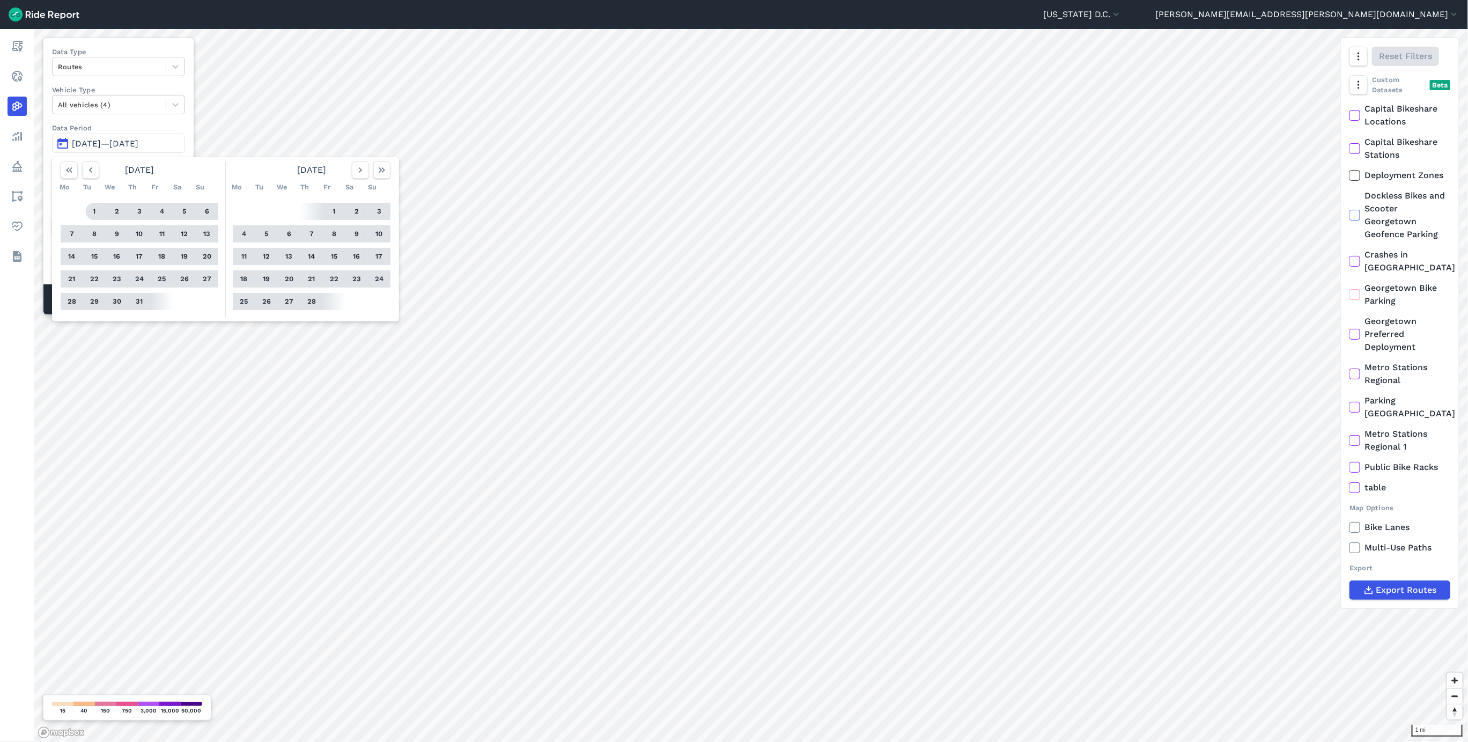
click at [94, 212] on button "1" at bounding box center [94, 211] width 17 height 17
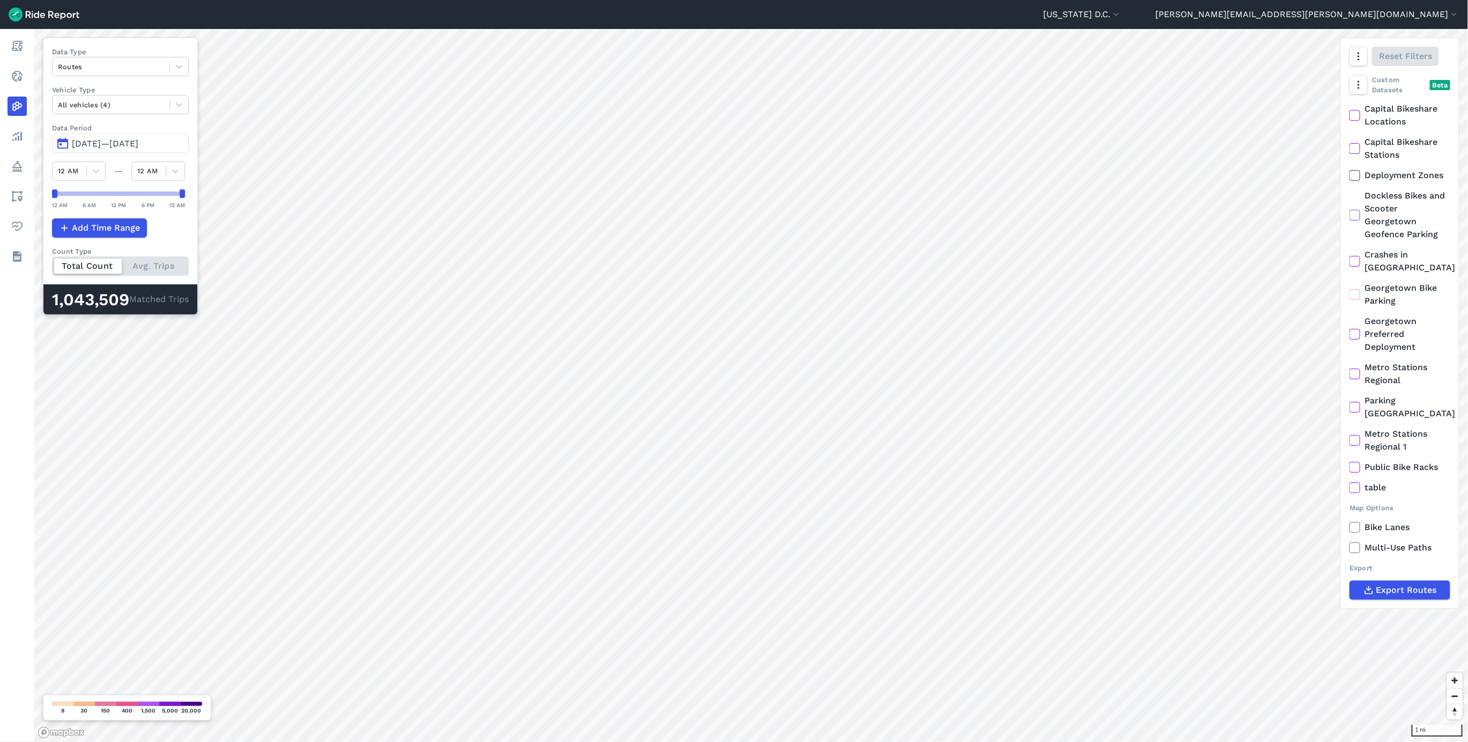
click at [132, 147] on span "[DATE]—[DATE]" at bounding box center [105, 143] width 67 height 10
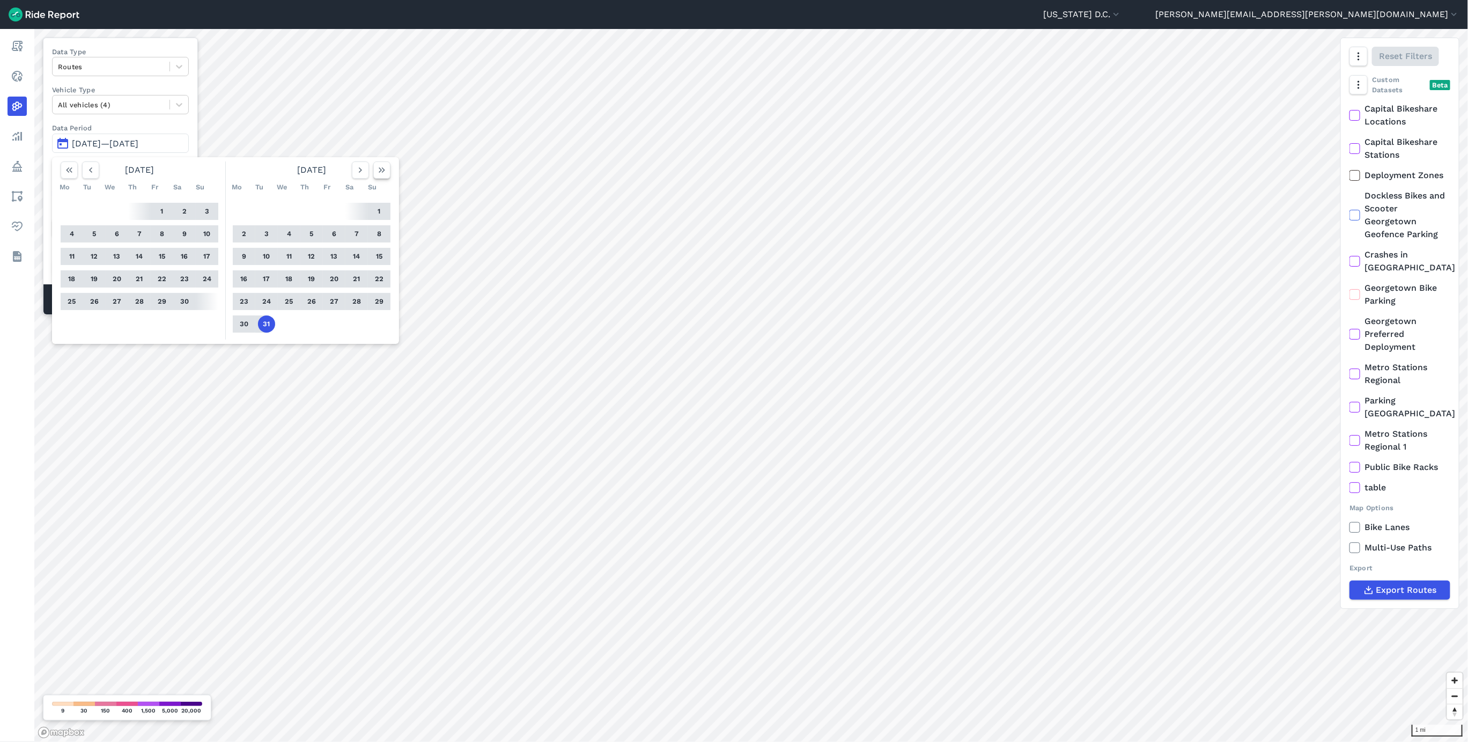
click at [385, 177] on button "button" at bounding box center [381, 169] width 17 height 17
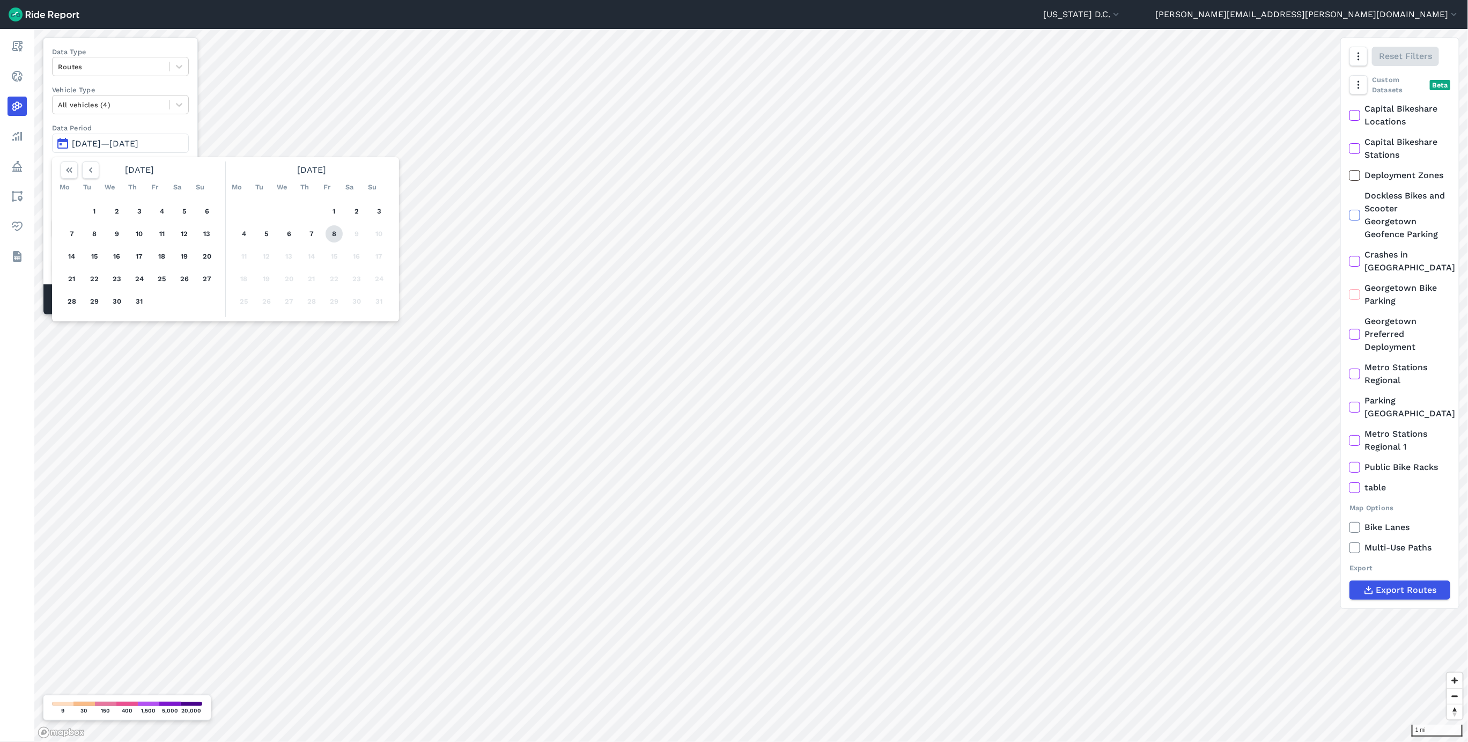
click at [338, 233] on button "8" at bounding box center [334, 233] width 17 height 17
click at [91, 174] on icon "button" at bounding box center [90, 170] width 11 height 11
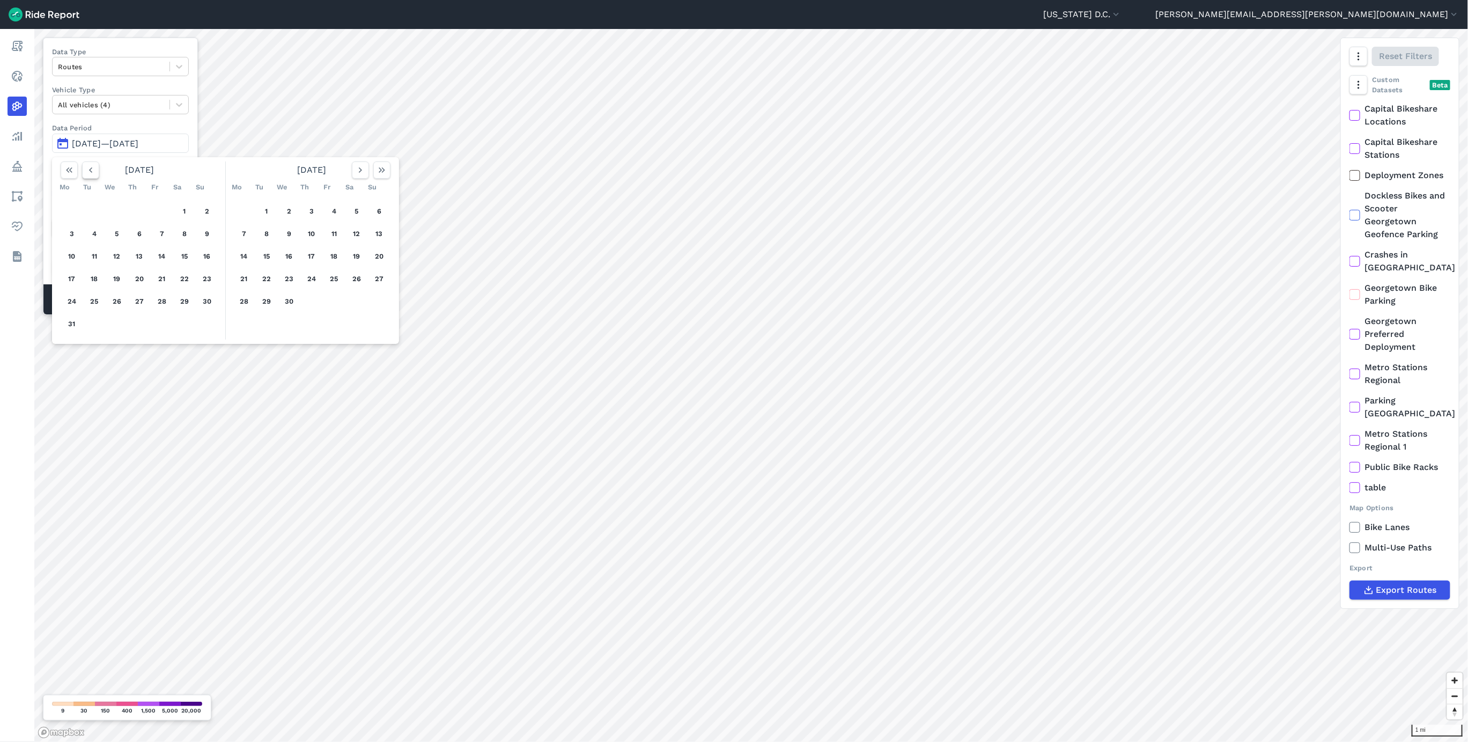
click at [91, 174] on icon "button" at bounding box center [90, 170] width 11 height 11
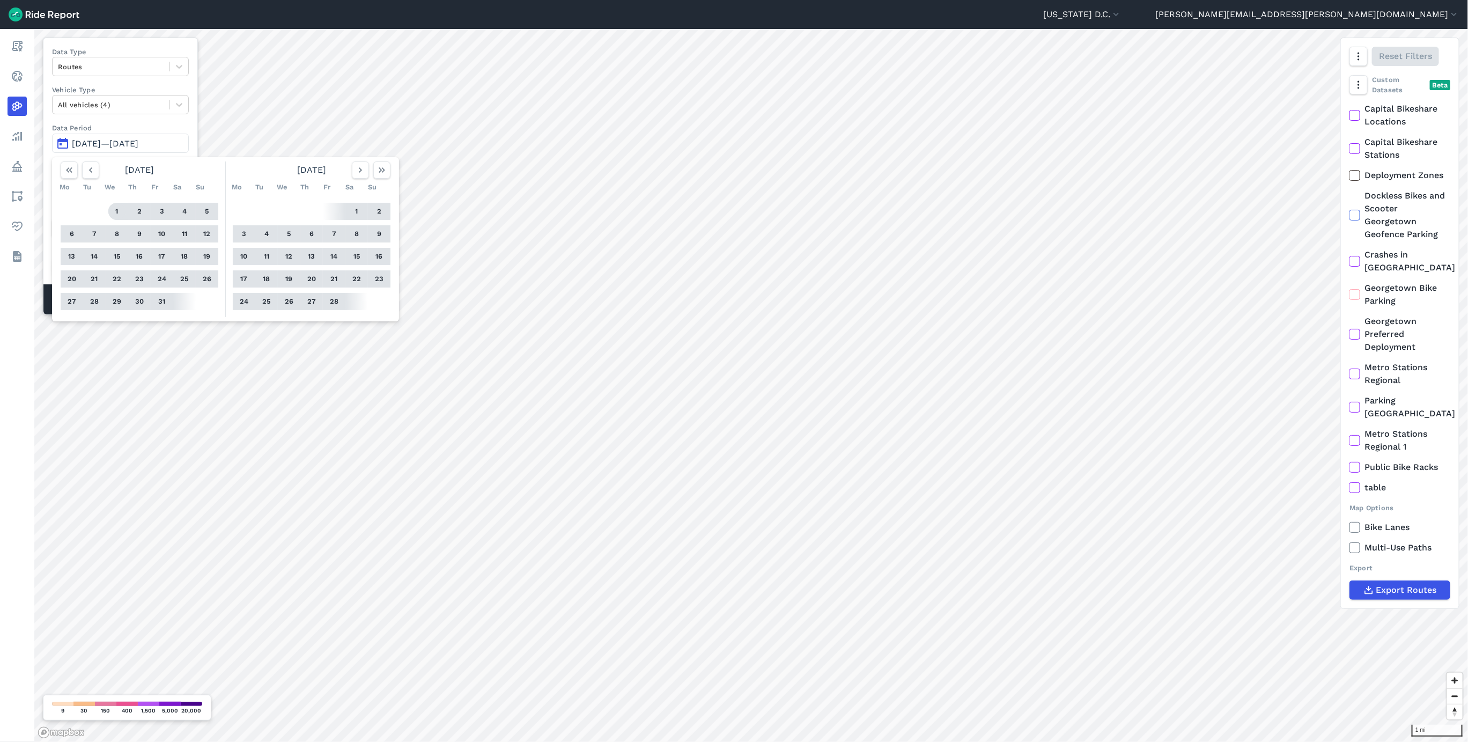
click at [119, 215] on button "1" at bounding box center [116, 211] width 17 height 17
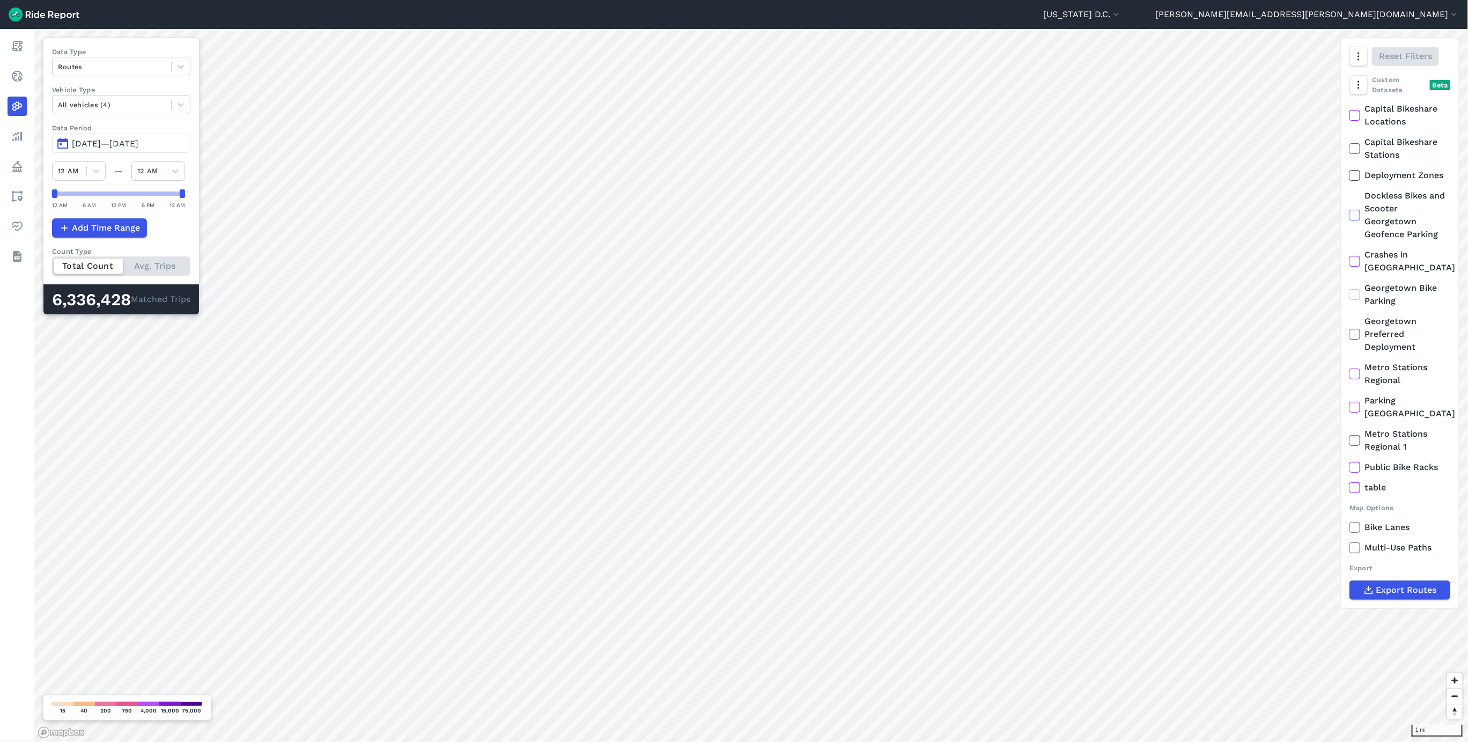
click at [119, 142] on span "[DATE]—[DATE]" at bounding box center [105, 143] width 67 height 10
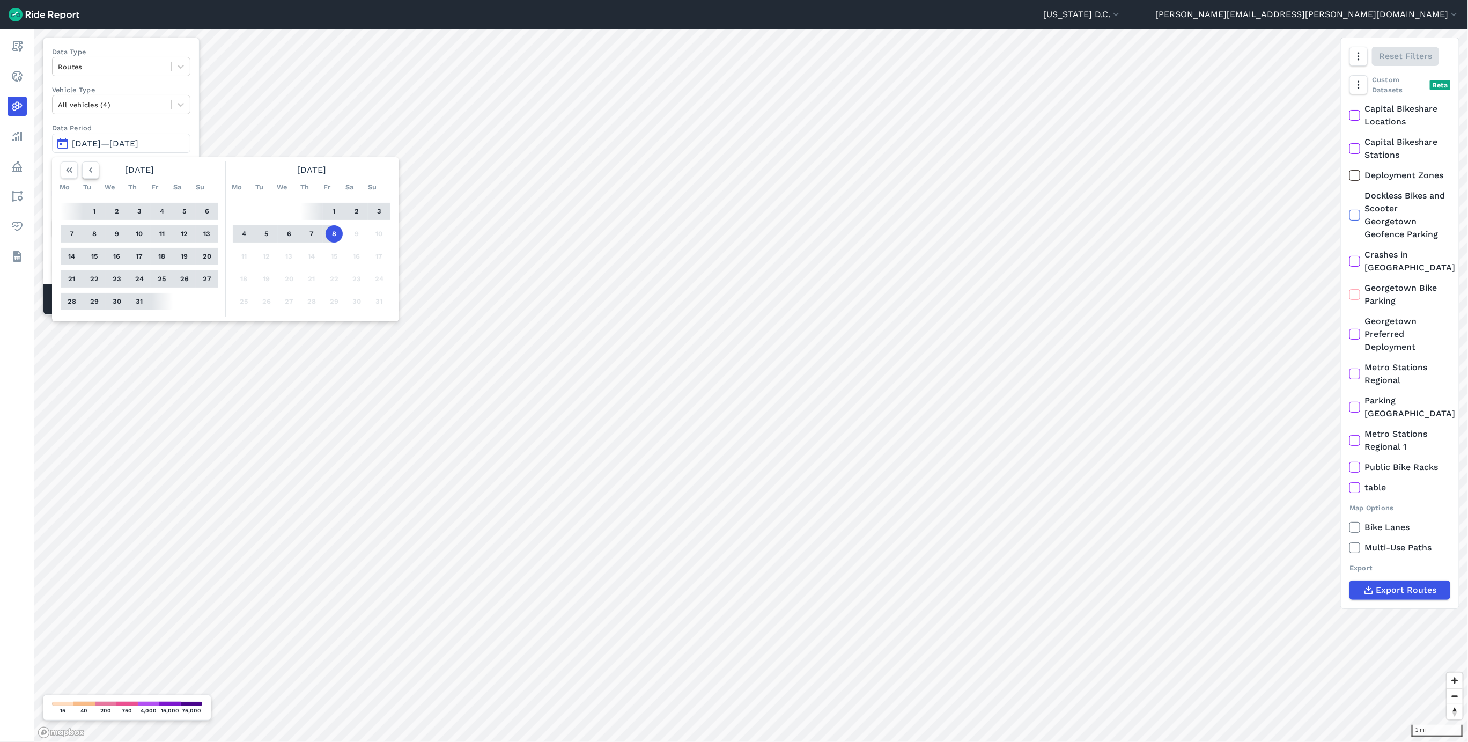
click at [92, 165] on icon "button" at bounding box center [90, 170] width 11 height 11
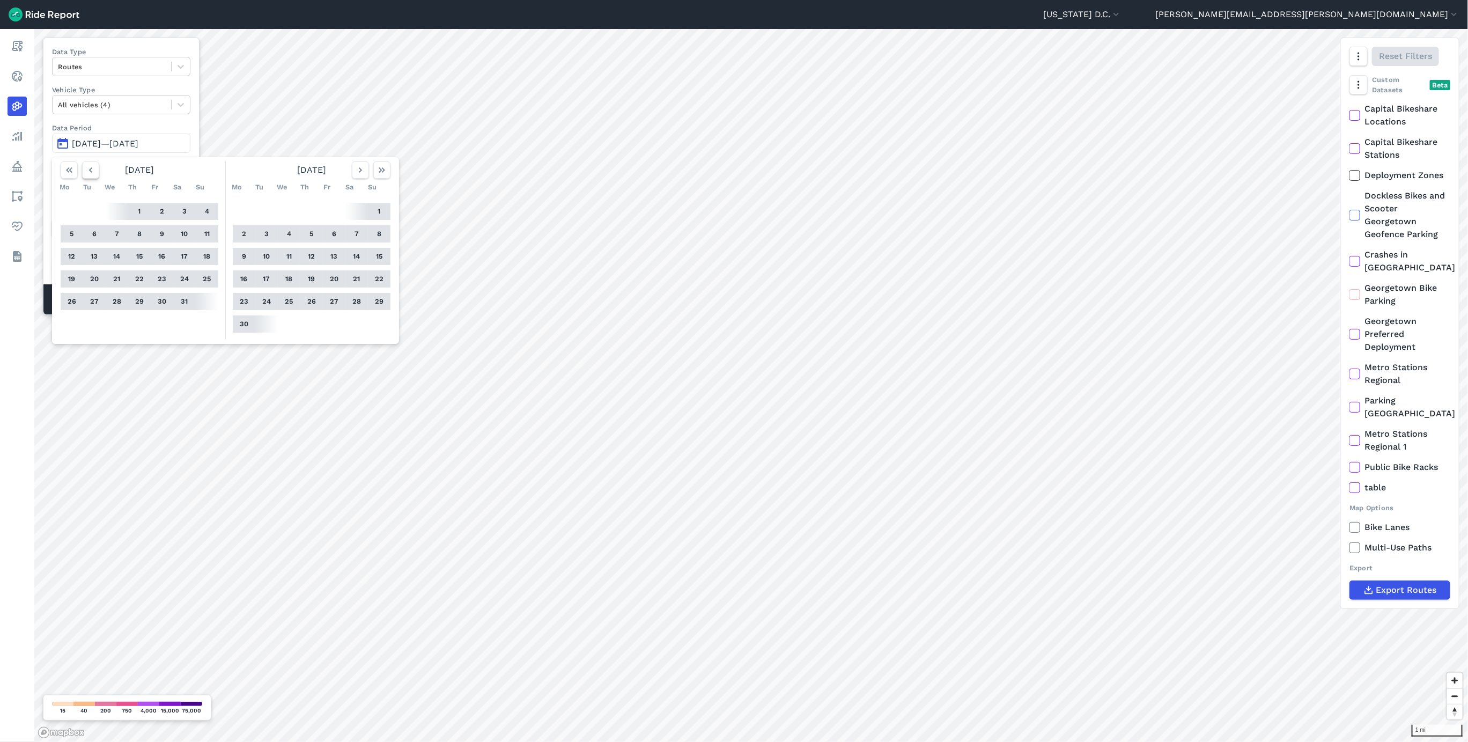
click at [92, 165] on icon "button" at bounding box center [90, 170] width 11 height 11
click at [92, 166] on icon "button" at bounding box center [90, 170] width 11 height 11
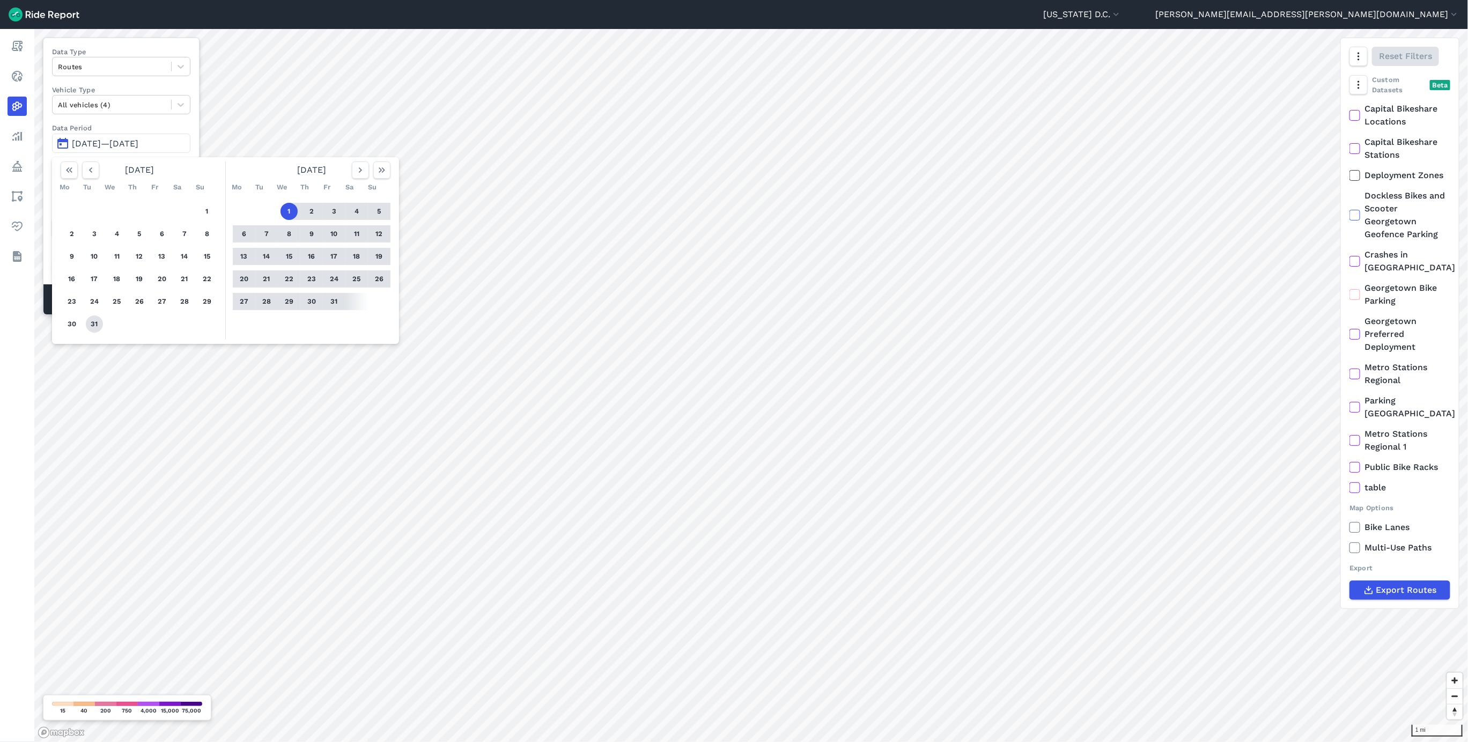
click at [92, 324] on button "31" at bounding box center [94, 323] width 17 height 17
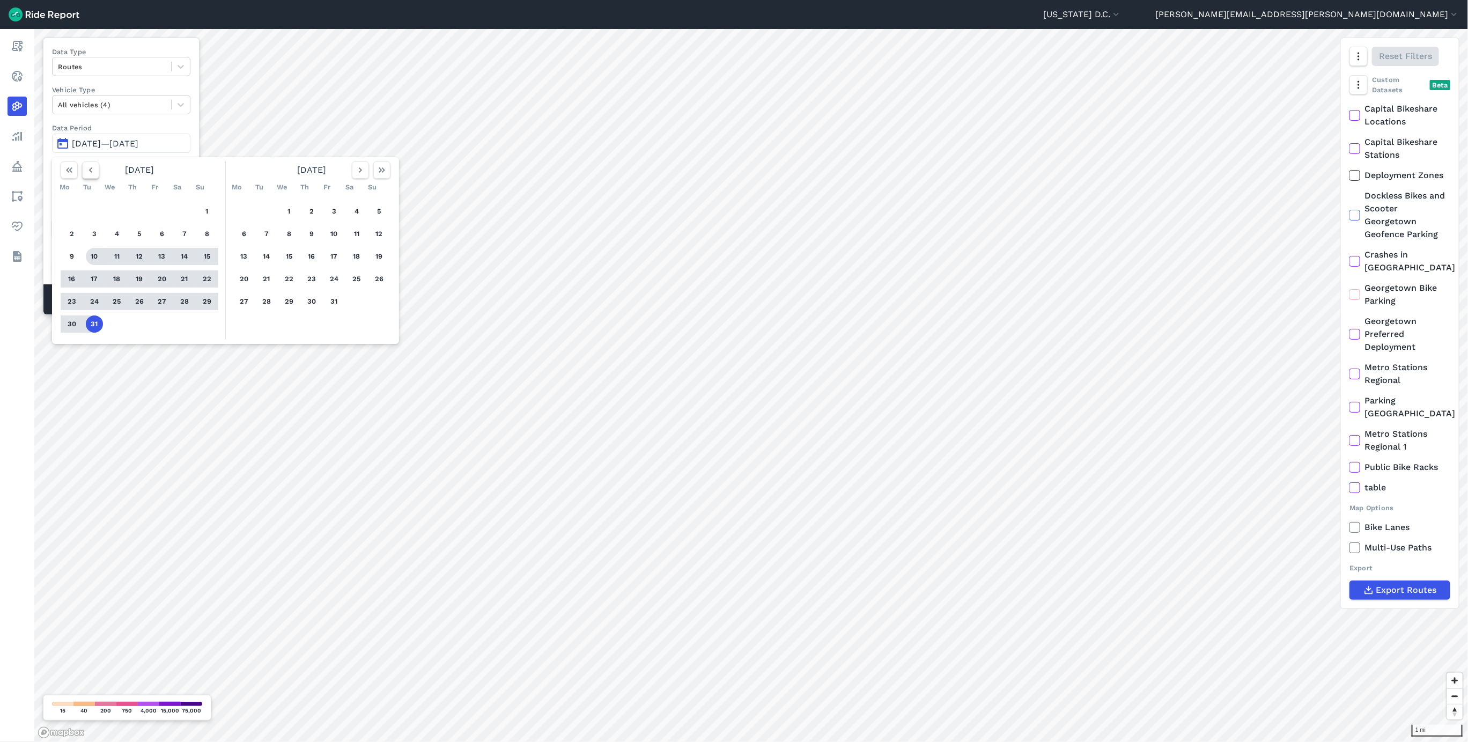
click at [90, 173] on icon "button" at bounding box center [90, 170] width 11 height 11
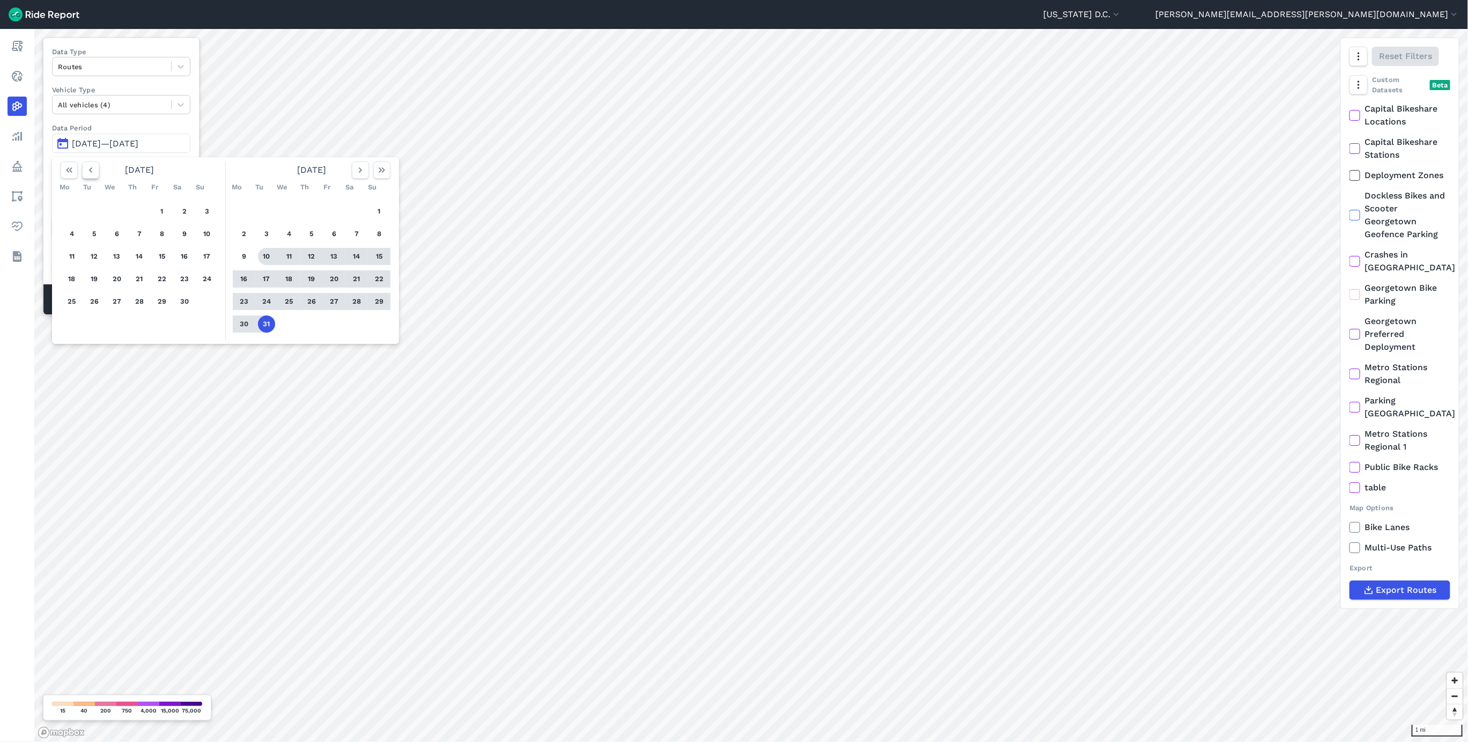
click at [90, 173] on icon "button" at bounding box center [90, 170] width 11 height 11
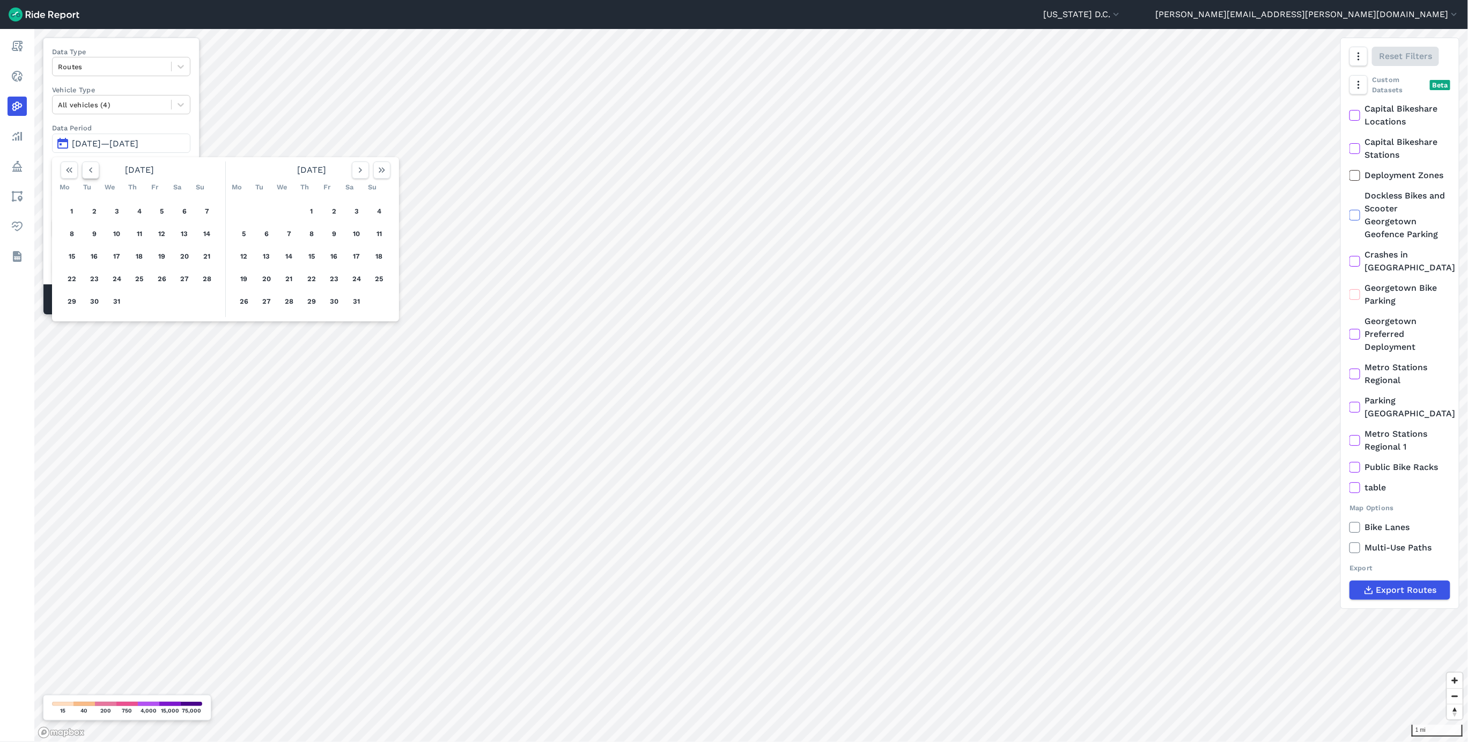
click at [90, 173] on icon "button" at bounding box center [90, 170] width 11 height 11
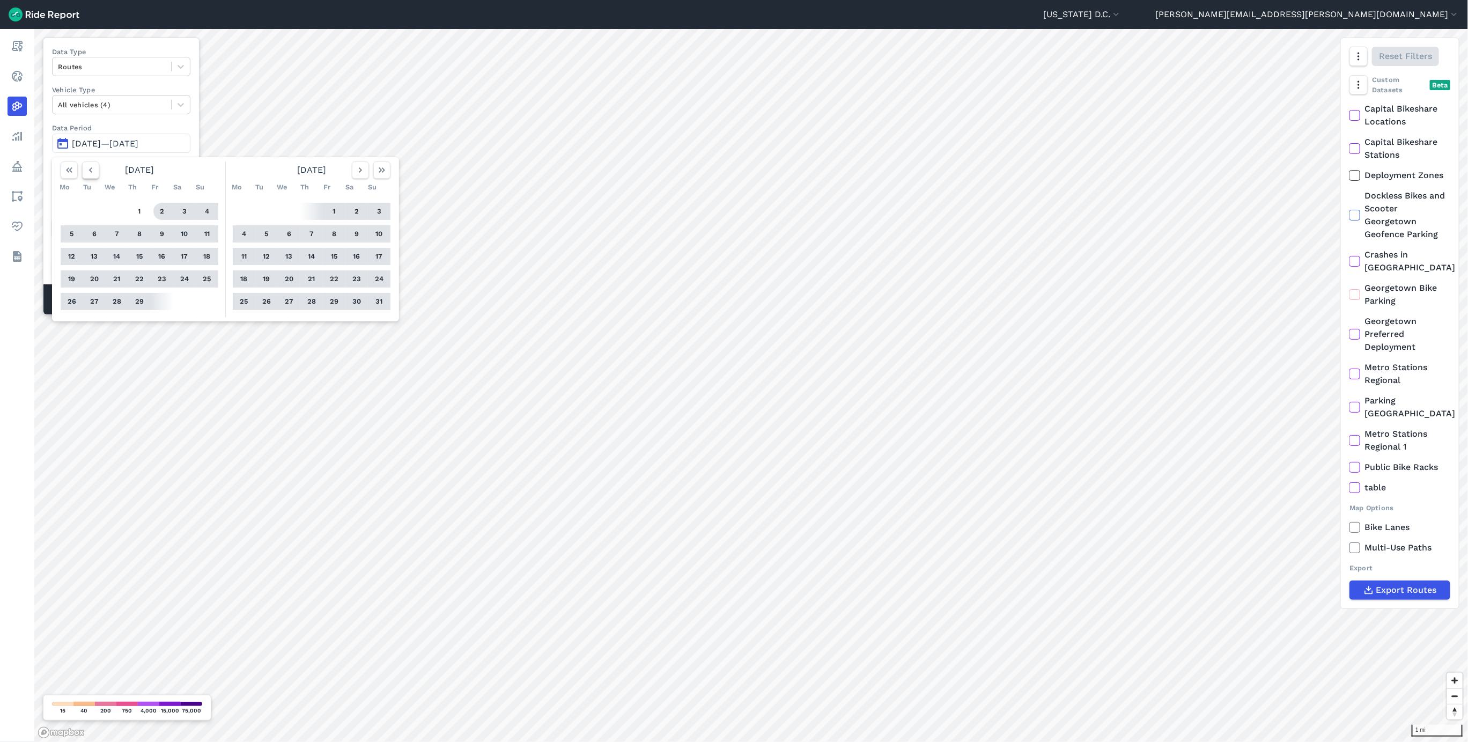
click at [93, 171] on icon "button" at bounding box center [90, 170] width 11 height 11
click at [71, 211] on button "1" at bounding box center [71, 211] width 17 height 17
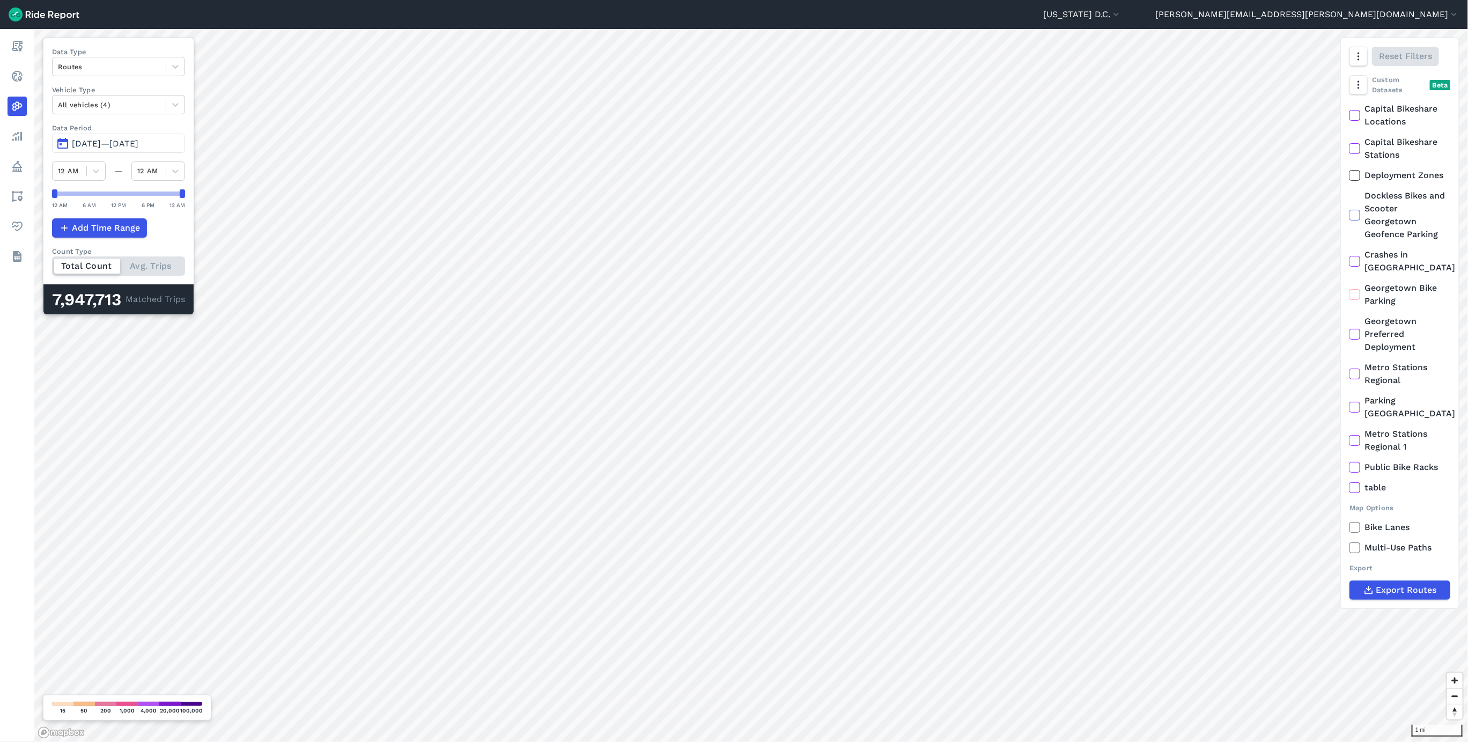
click at [116, 143] on span "[DATE]—[DATE]" at bounding box center [105, 143] width 67 height 10
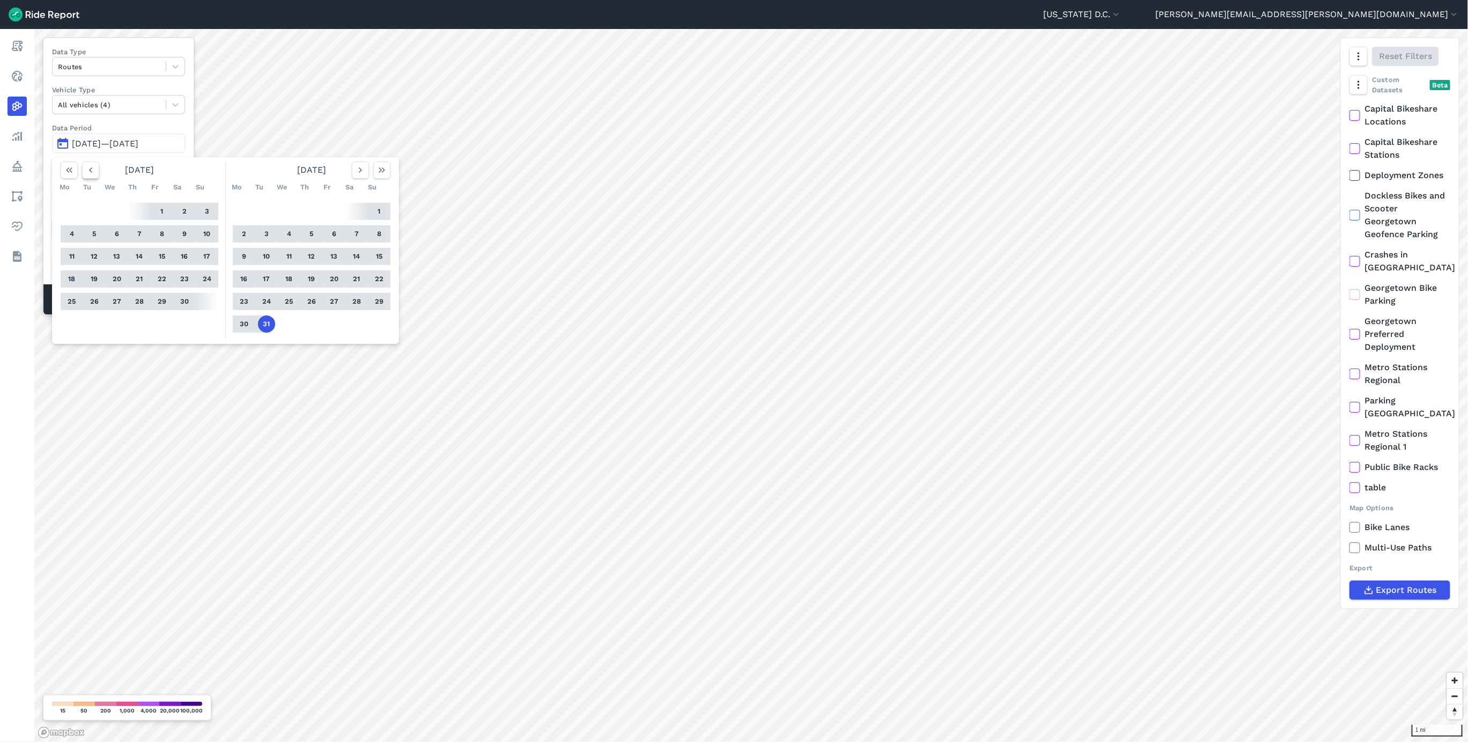
click at [90, 171] on use "button" at bounding box center [90, 169] width 3 height 5
click at [92, 173] on use "button" at bounding box center [90, 169] width 3 height 5
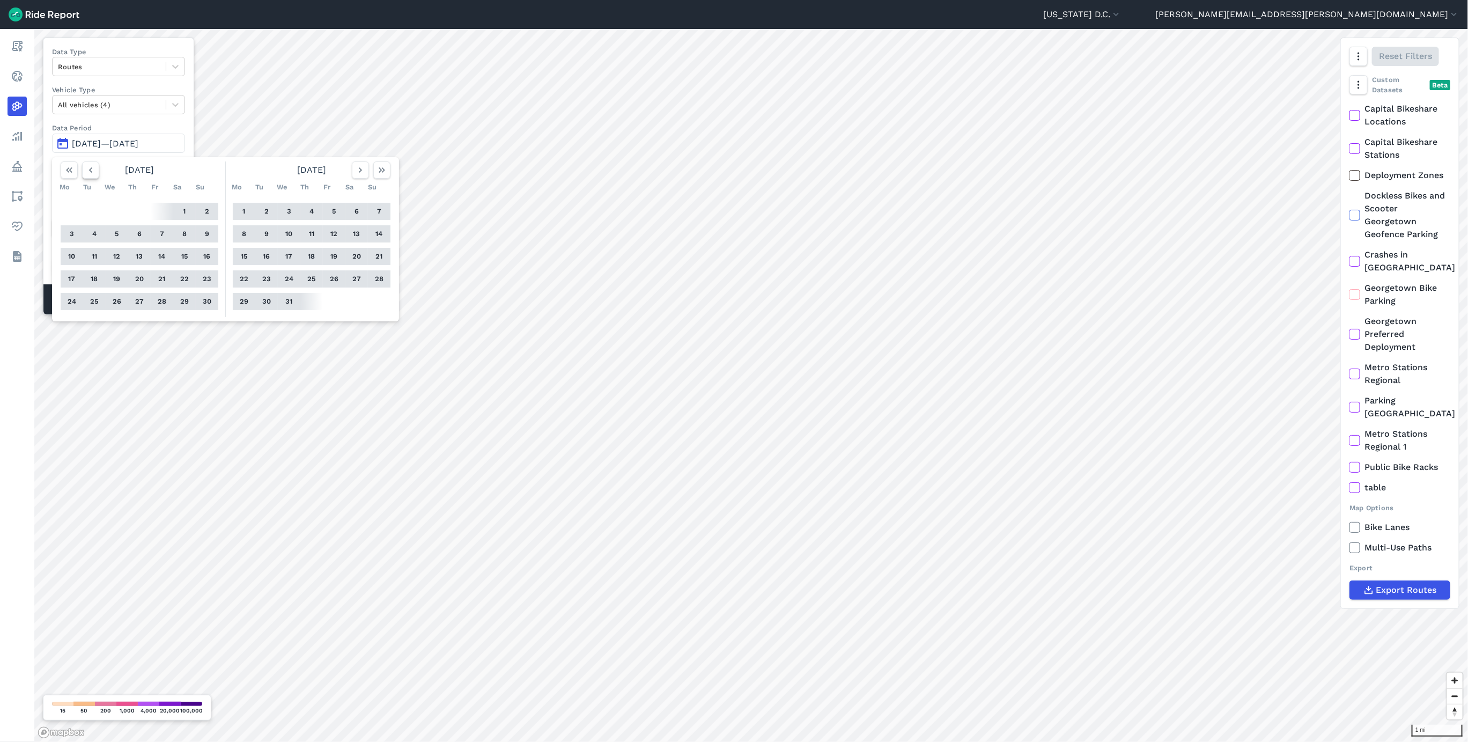
click at [92, 173] on use "button" at bounding box center [90, 169] width 3 height 5
click at [359, 175] on icon "button" at bounding box center [360, 170] width 11 height 11
click at [242, 213] on button "1" at bounding box center [244, 211] width 17 height 17
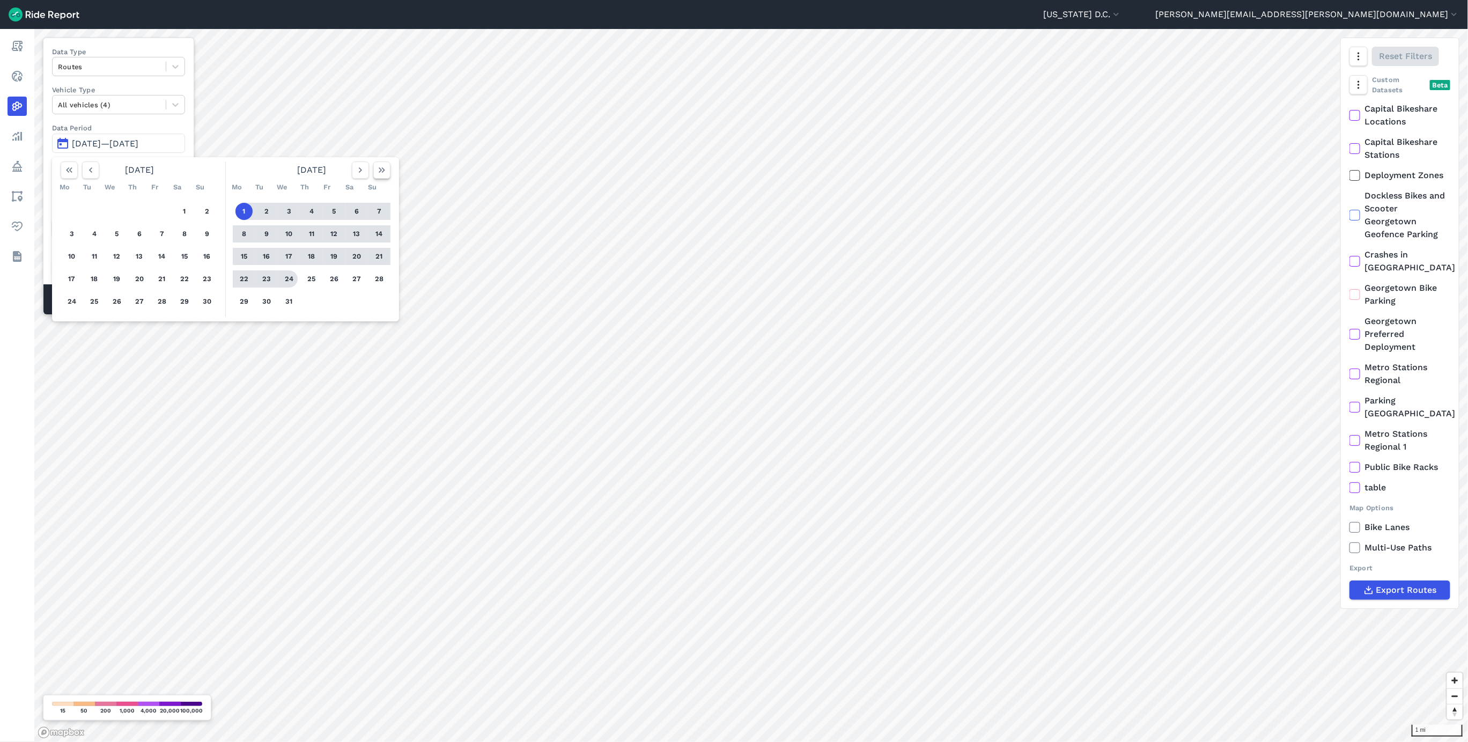
click at [386, 172] on icon "button" at bounding box center [382, 170] width 11 height 11
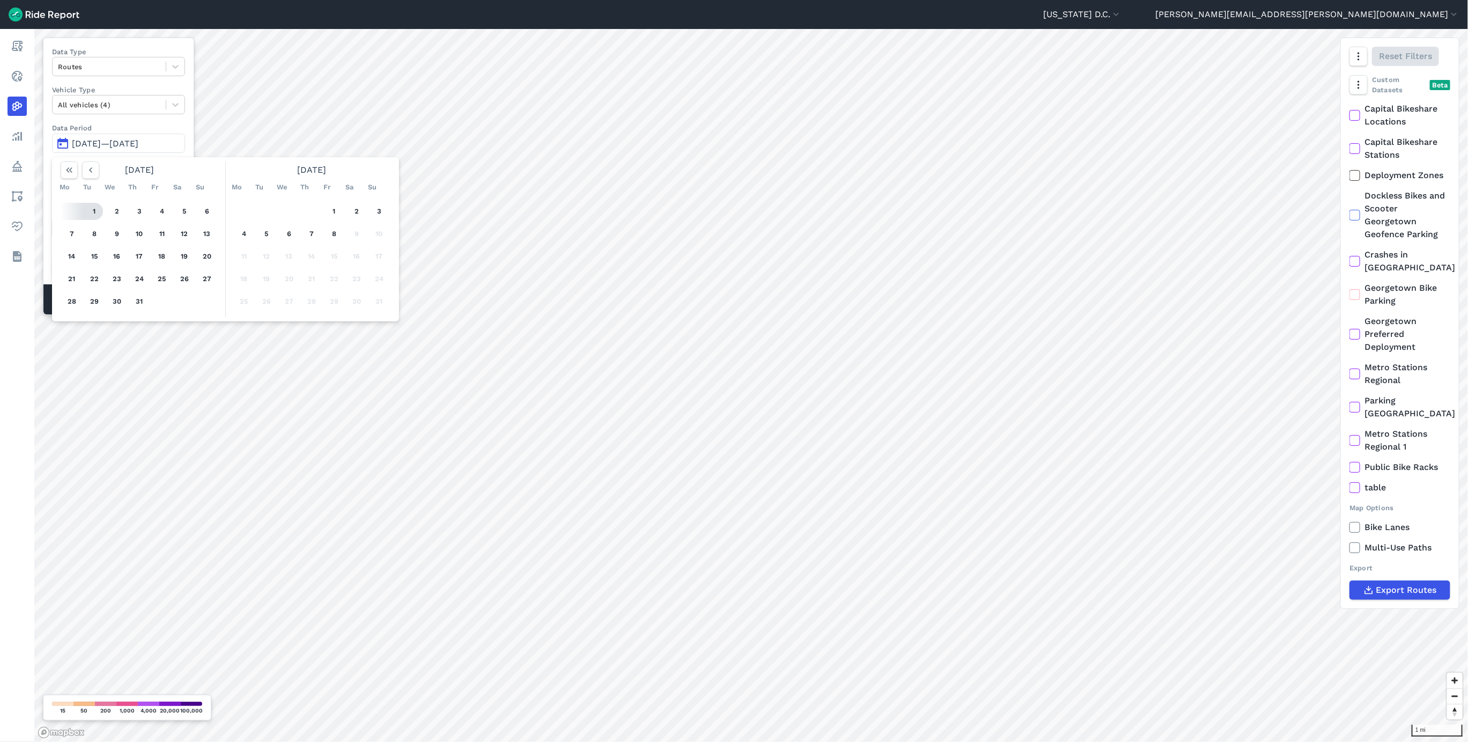
click at [97, 216] on button "1" at bounding box center [94, 211] width 17 height 17
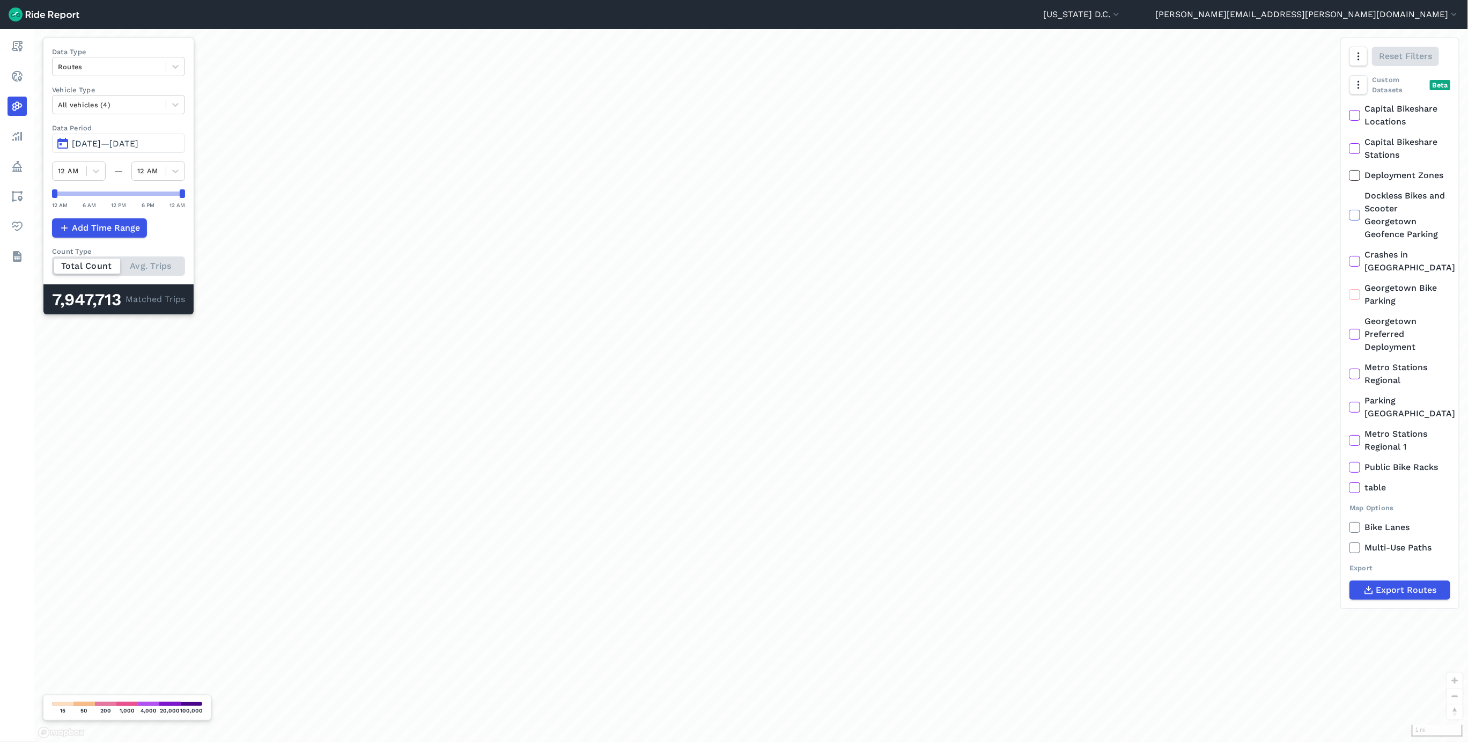
click at [110, 144] on span "[DATE]—[DATE]" at bounding box center [105, 143] width 67 height 10
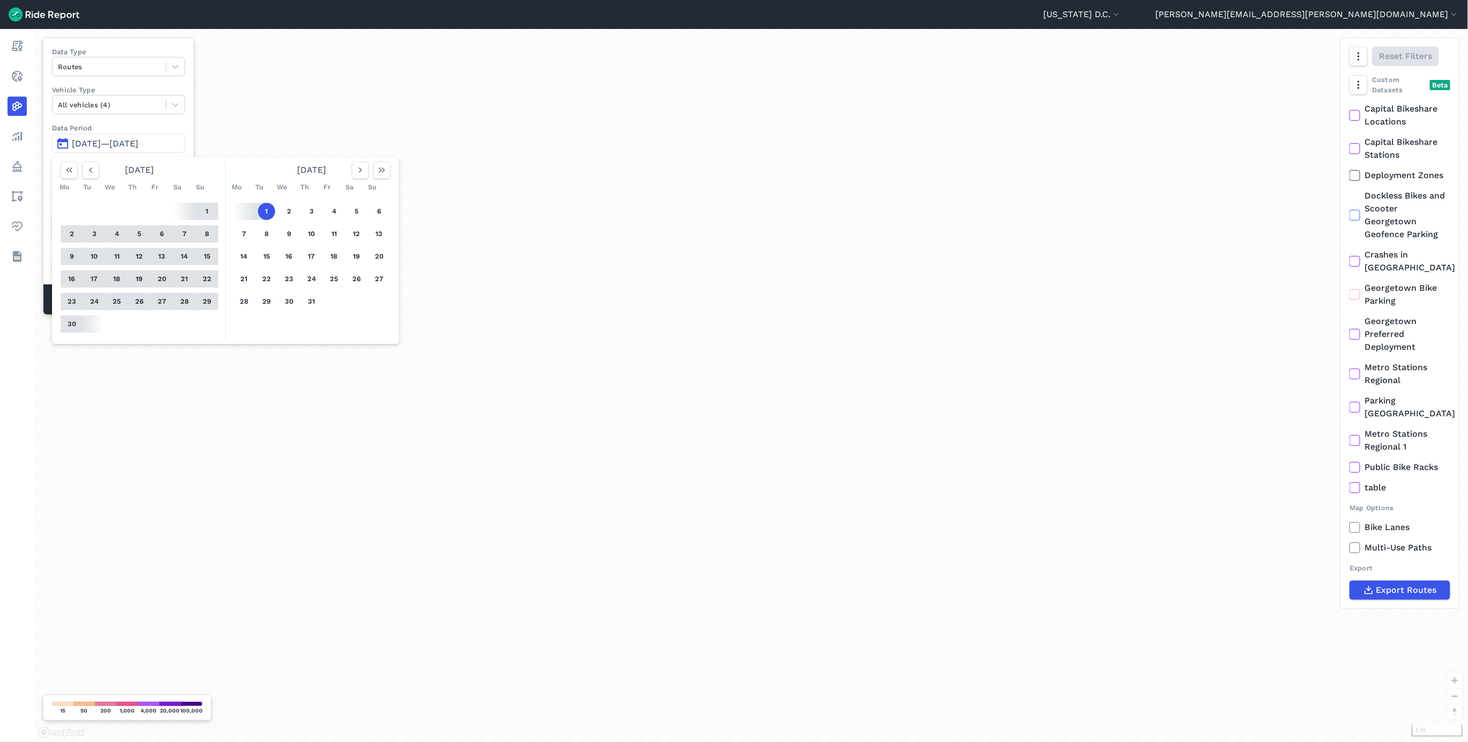
click at [264, 213] on button "1" at bounding box center [266, 211] width 17 height 17
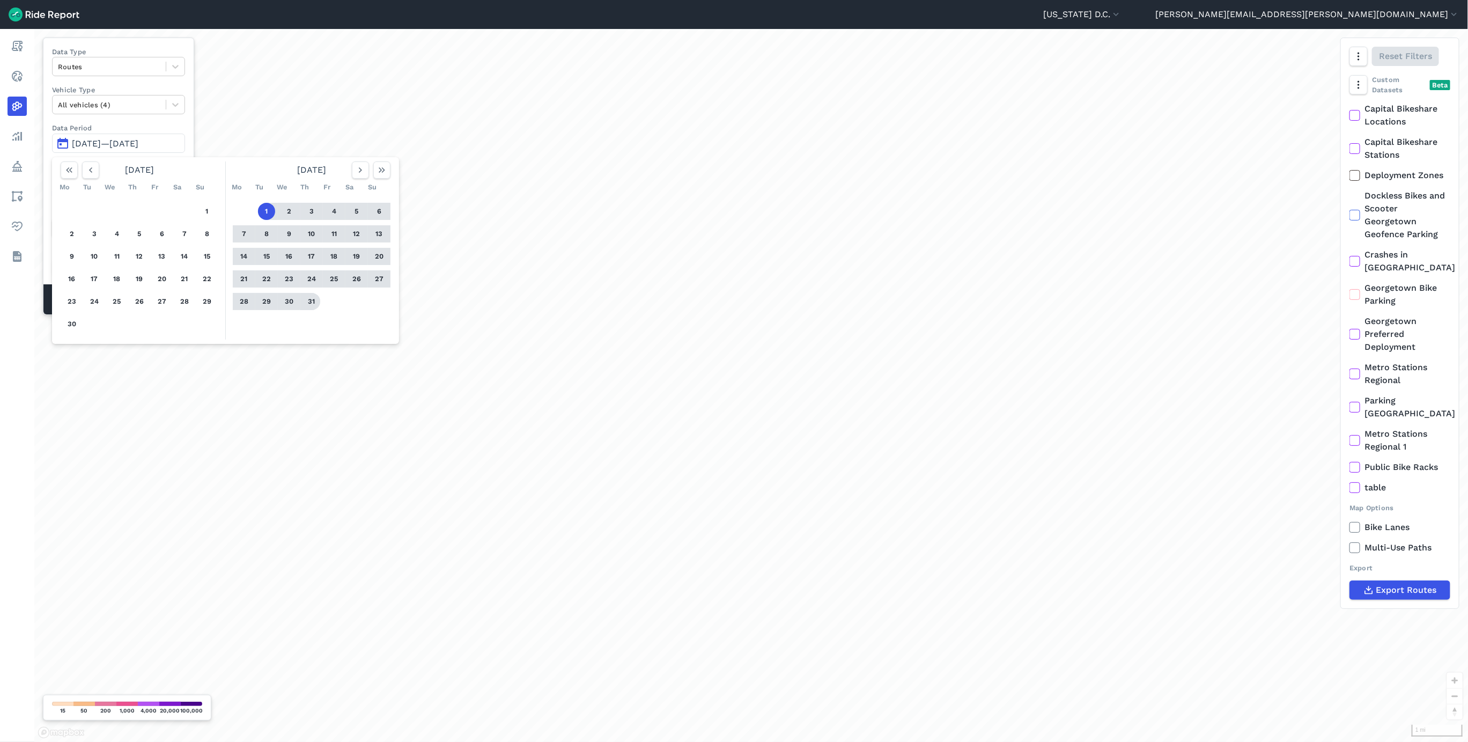
click at [315, 303] on button "31" at bounding box center [311, 301] width 17 height 17
